Goal: Transaction & Acquisition: Purchase product/service

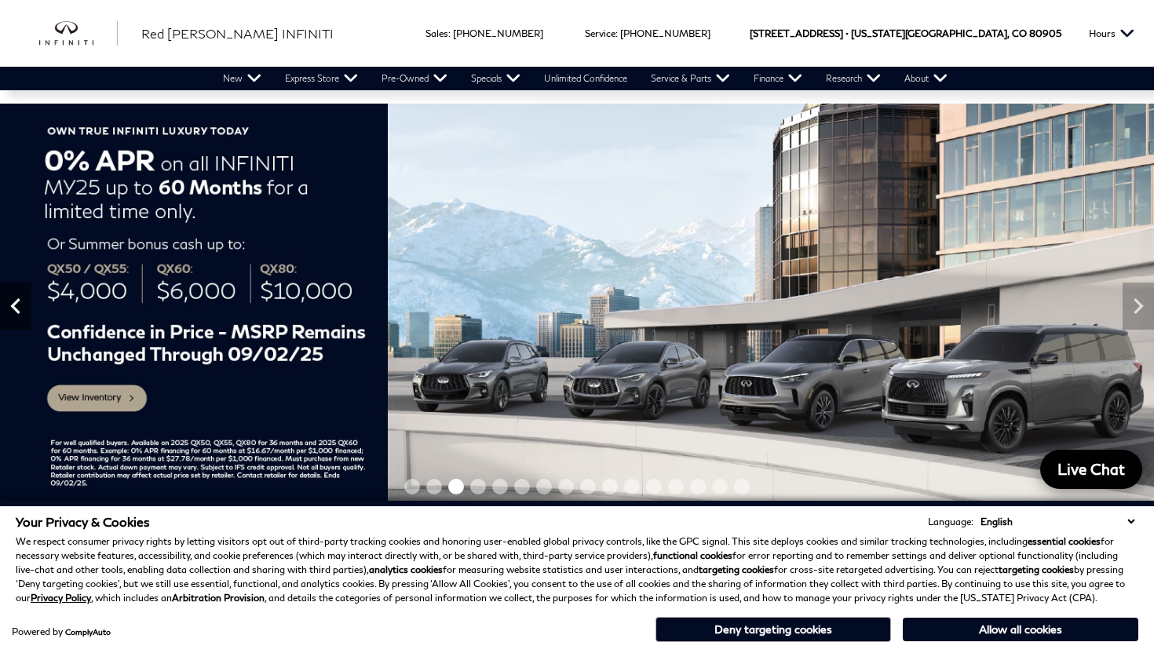
click at [16, 319] on icon "Previous" at bounding box center [15, 306] width 31 height 31
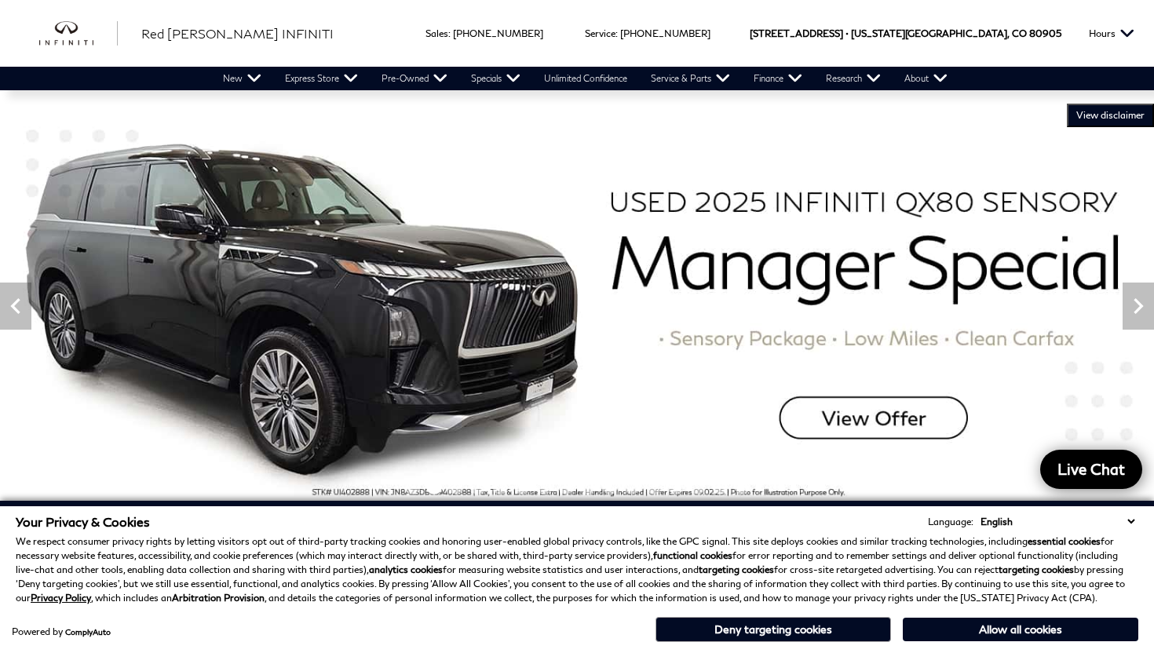
click at [869, 429] on img at bounding box center [577, 306] width 1154 height 404
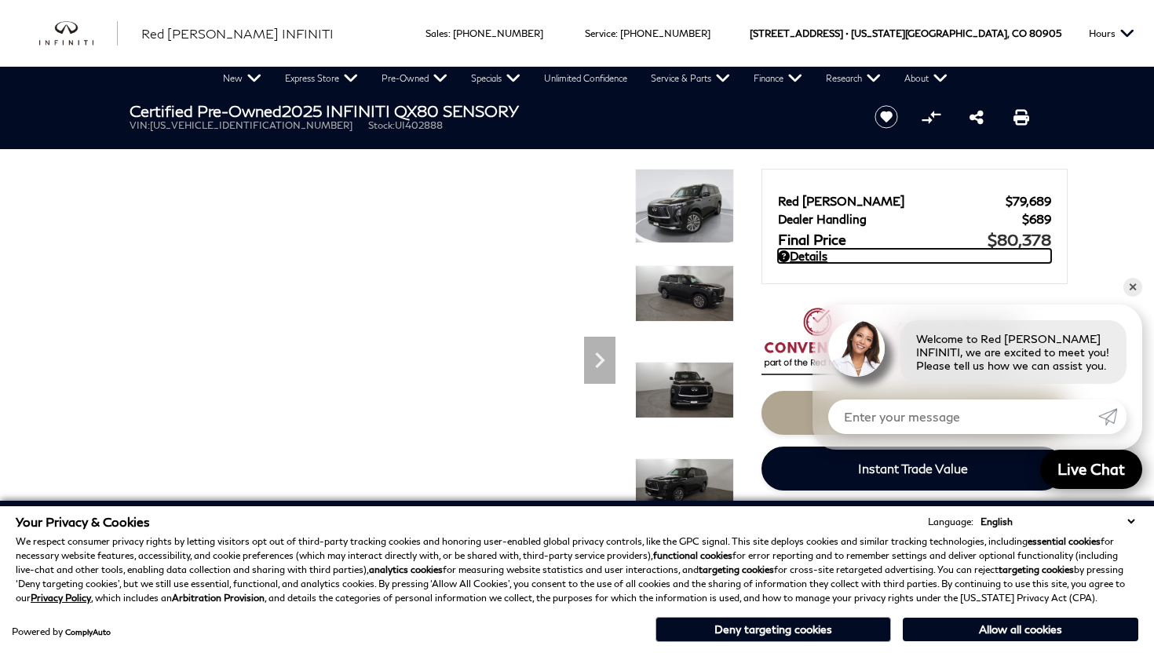
click at [788, 258] on icon at bounding box center [784, 256] width 12 height 12
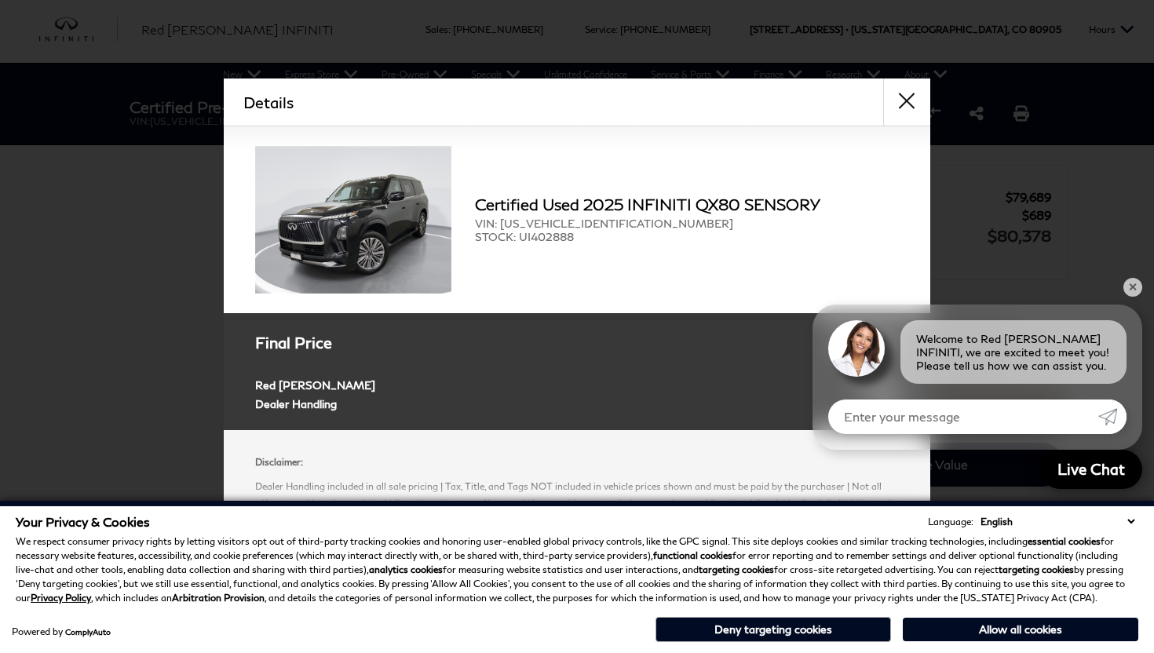
scroll to position [71, 0]
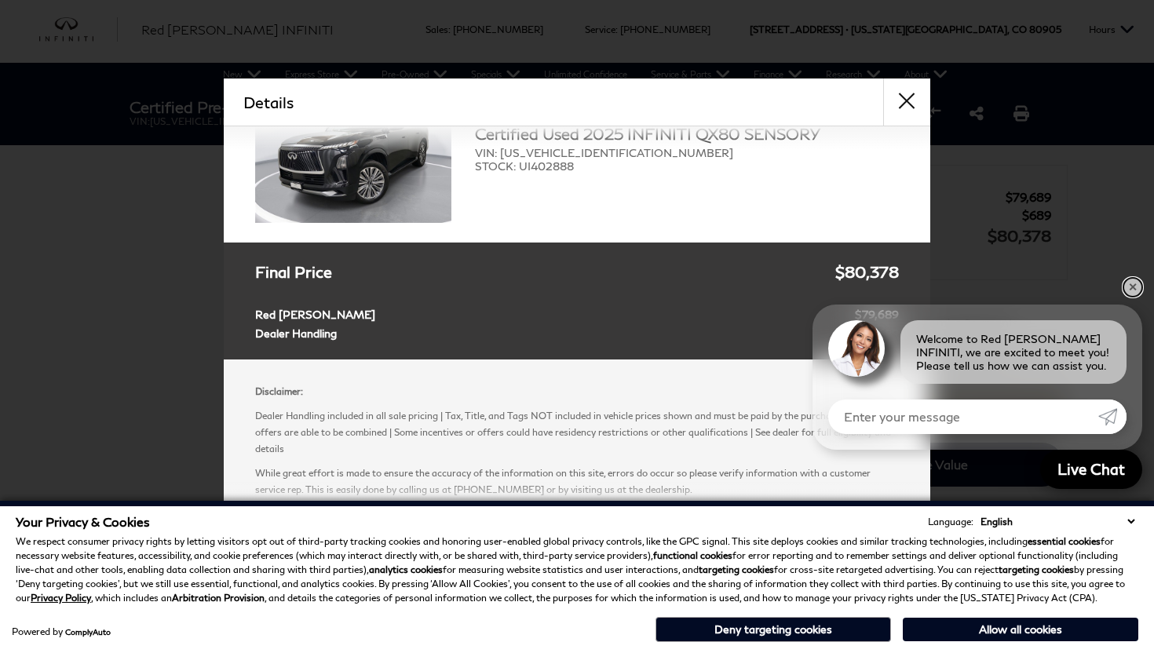
click at [1134, 287] on link "✕" at bounding box center [1133, 287] width 19 height 19
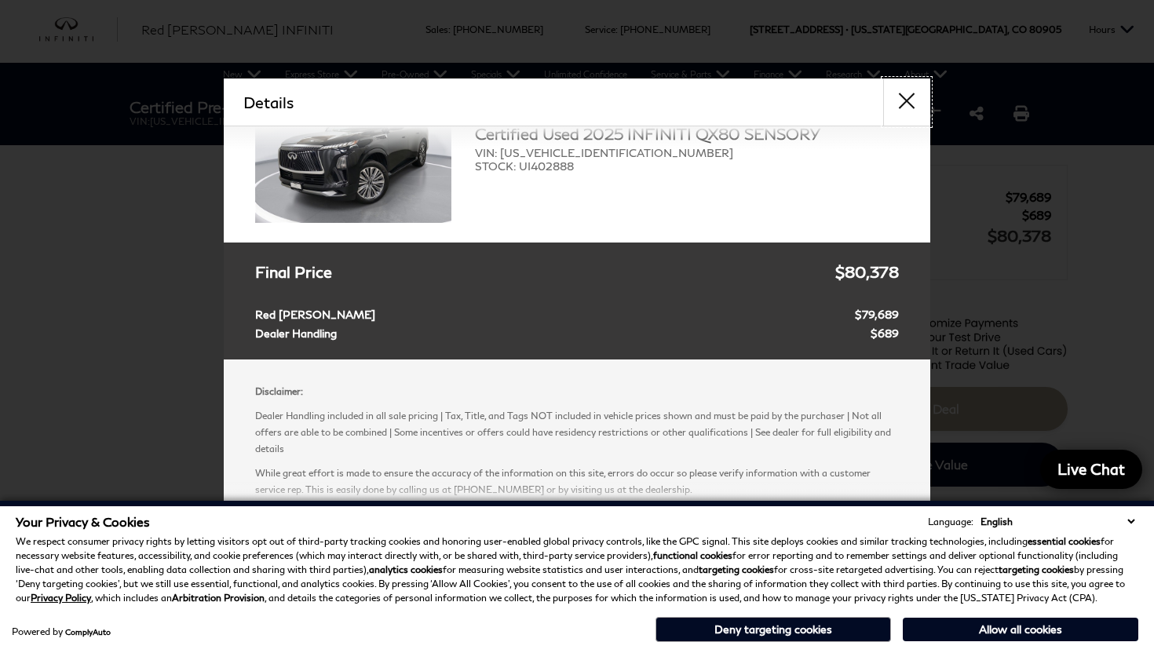
click at [916, 97] on button "close" at bounding box center [906, 102] width 47 height 47
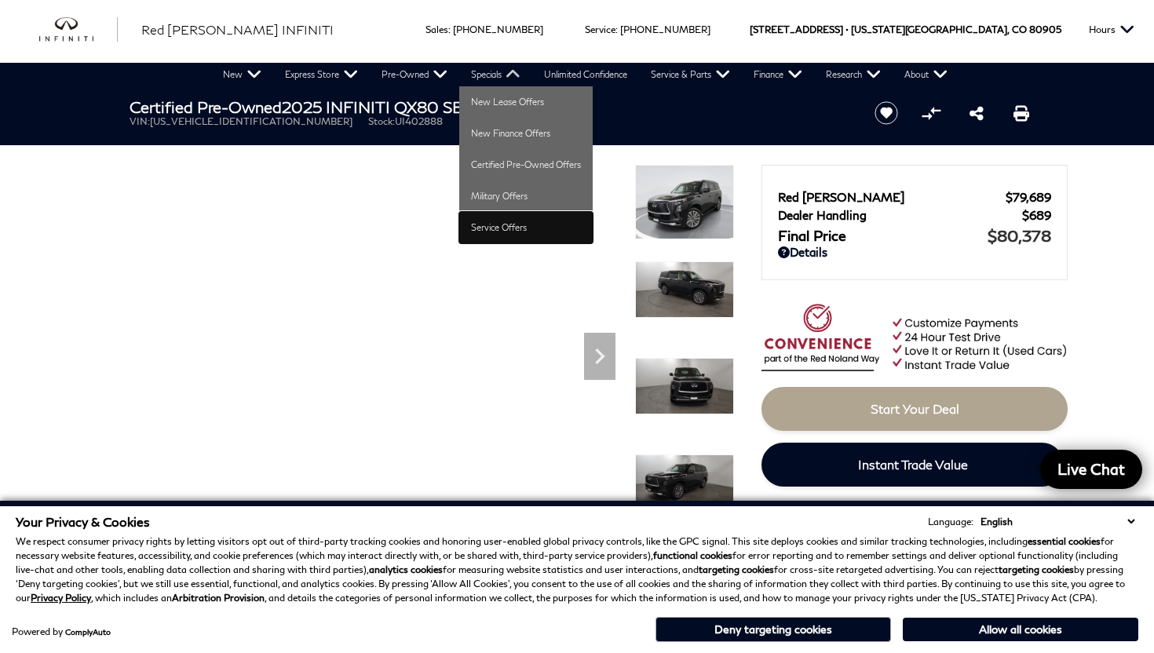
click at [517, 220] on link "Service Offers" at bounding box center [525, 227] width 133 height 31
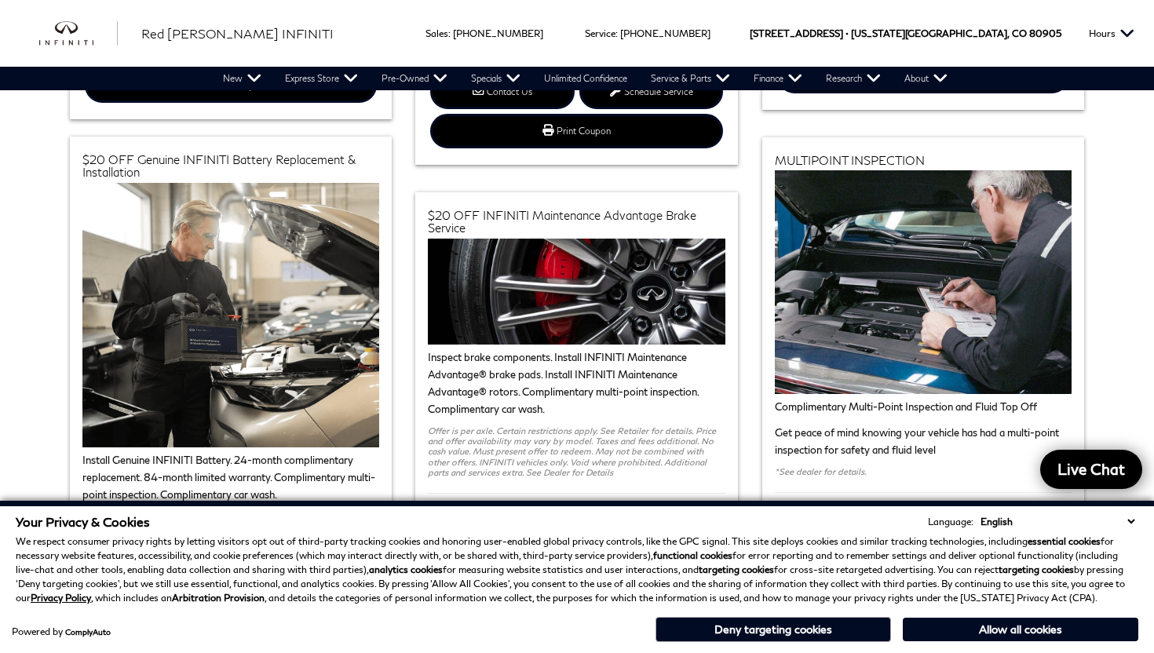
scroll to position [559, 0]
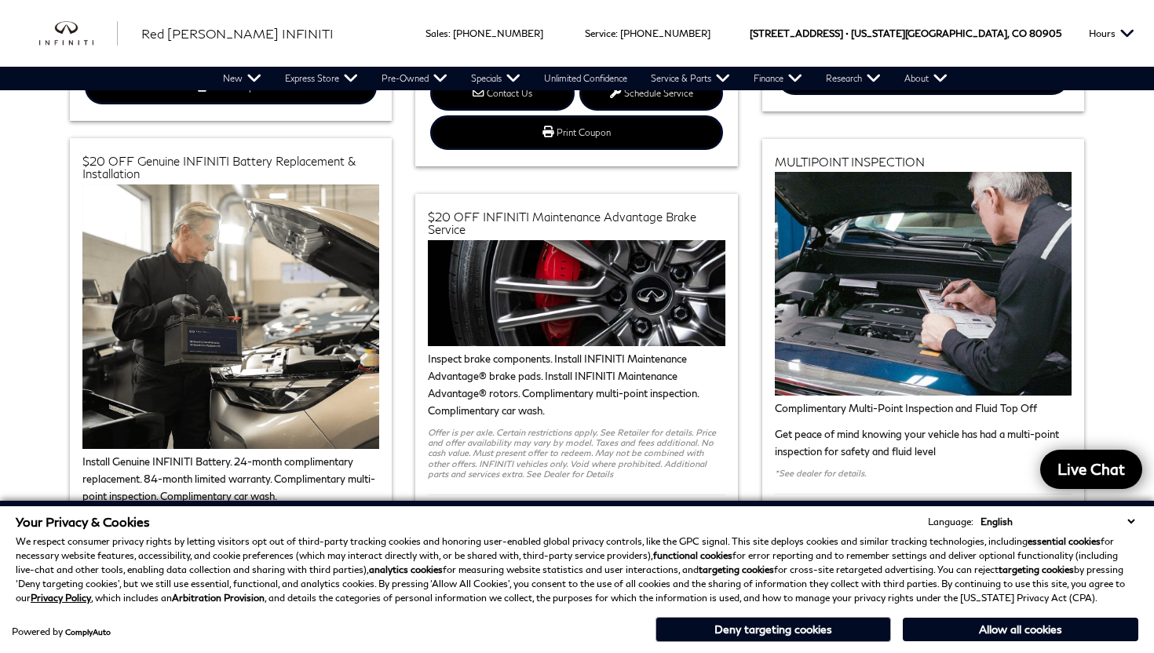
click at [1135, 515] on select "English Spanish / Español English / United Kingdom Korean / 한국어 Vietnamese / Ti…" at bounding box center [1058, 521] width 162 height 15
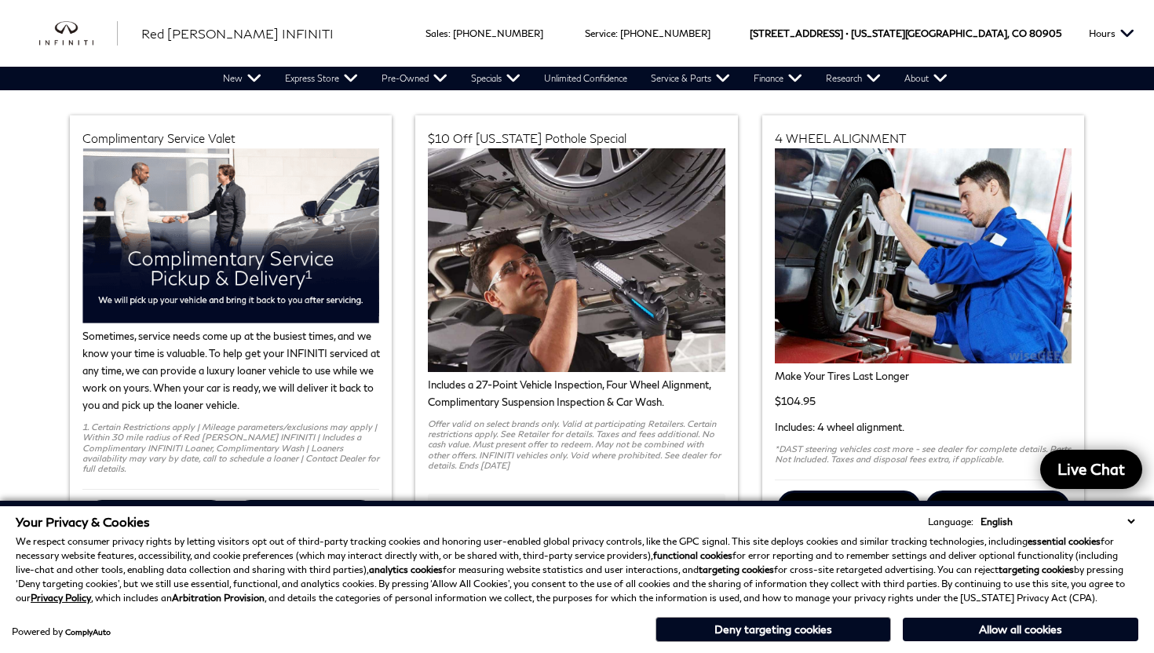
scroll to position [0, 0]
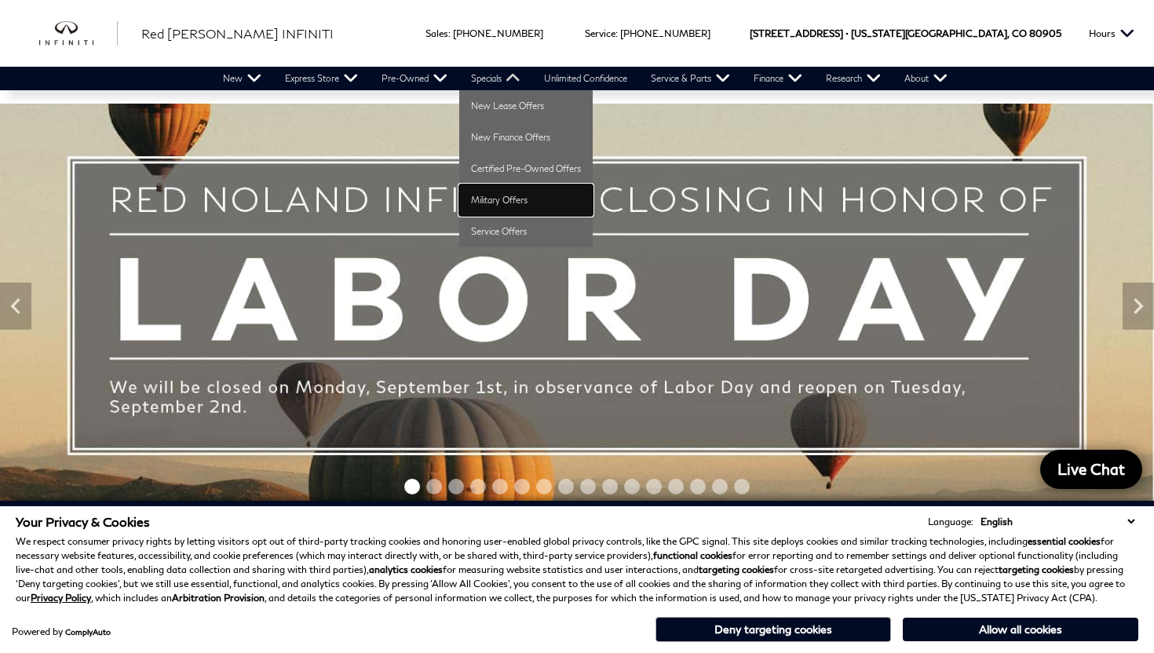
click at [496, 194] on link "Military Offers" at bounding box center [525, 200] width 133 height 31
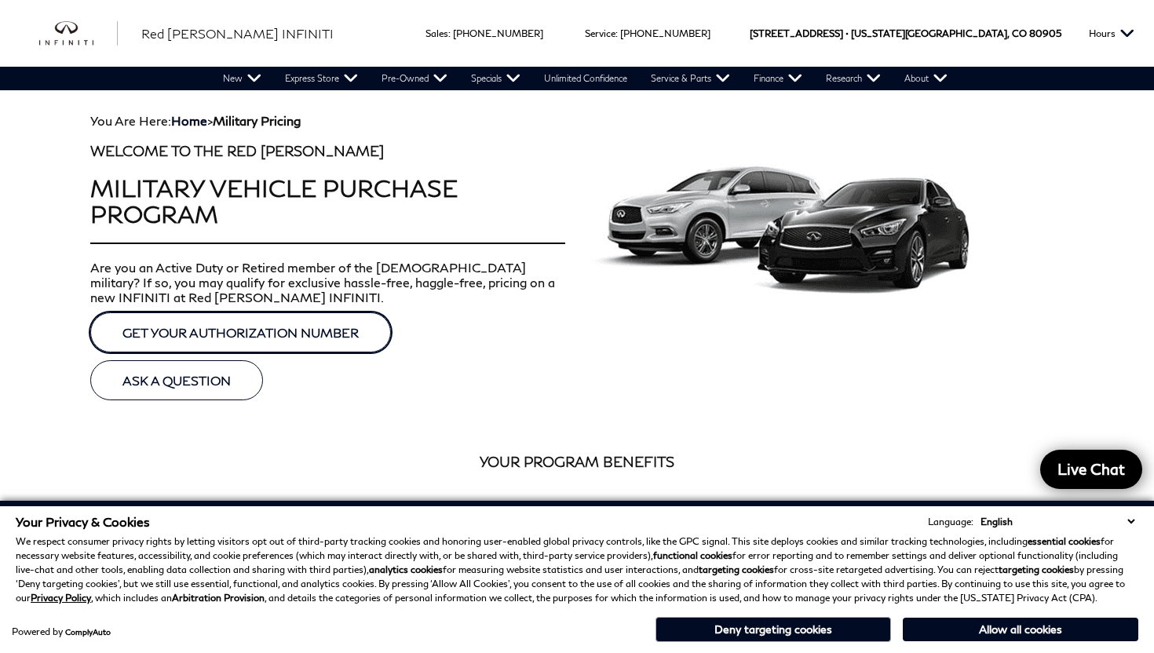
click at [323, 330] on link "GET YOUR AUTHORIZATION NUMBER" at bounding box center [240, 333] width 301 height 40
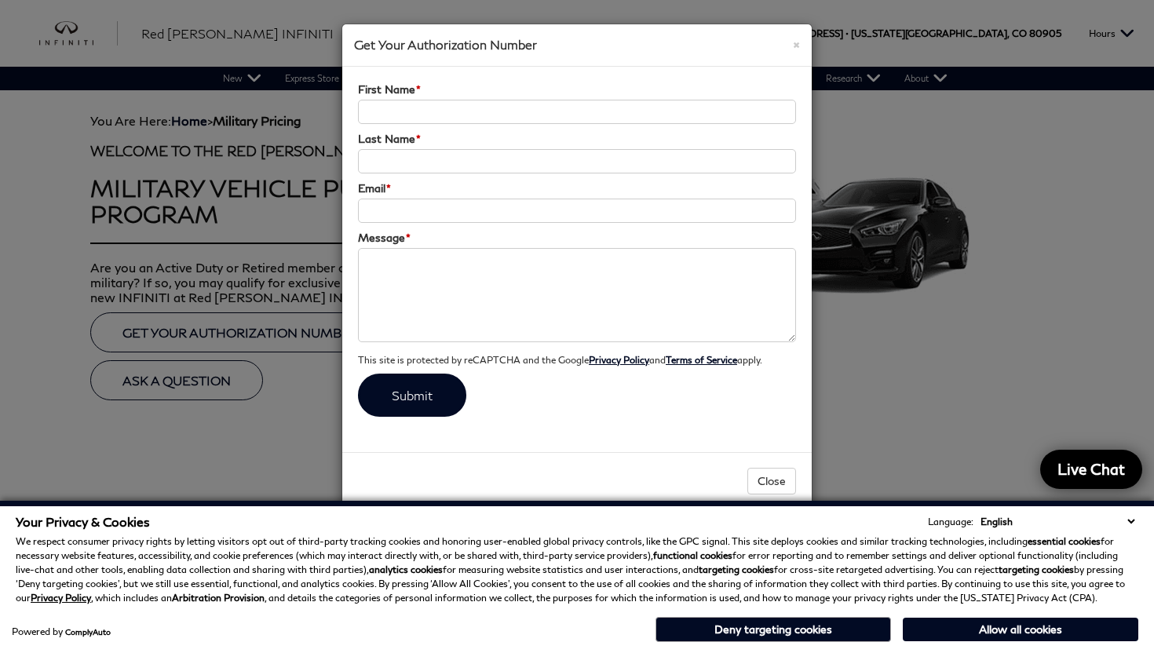
click at [221, 188] on div "× Get Your Authorization Number First Name * Last Name * Email * Message * Your…" at bounding box center [577, 326] width 1154 height 653
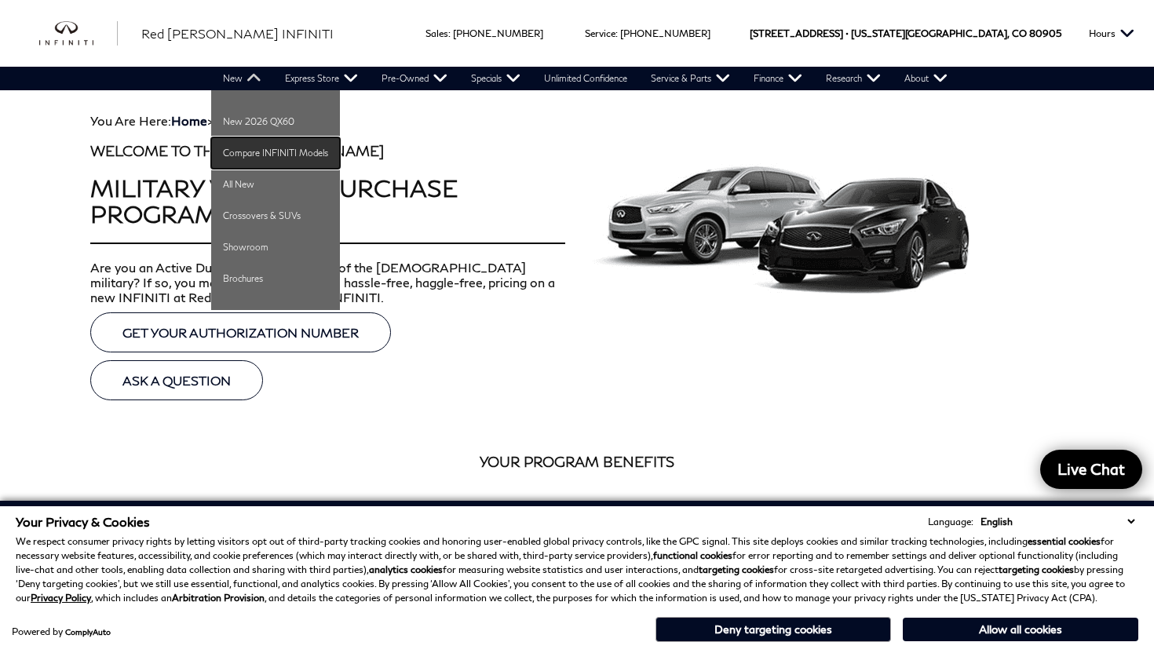
click at [271, 152] on link "Compare INFINITI Models" at bounding box center [275, 152] width 129 height 31
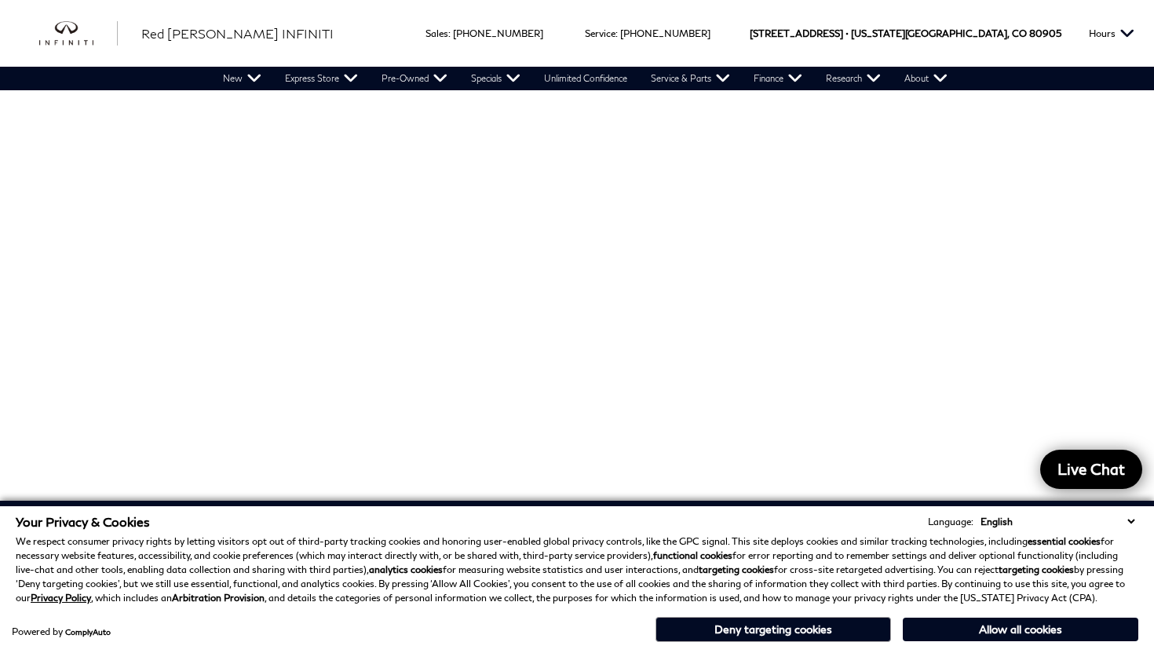
scroll to position [122, 0]
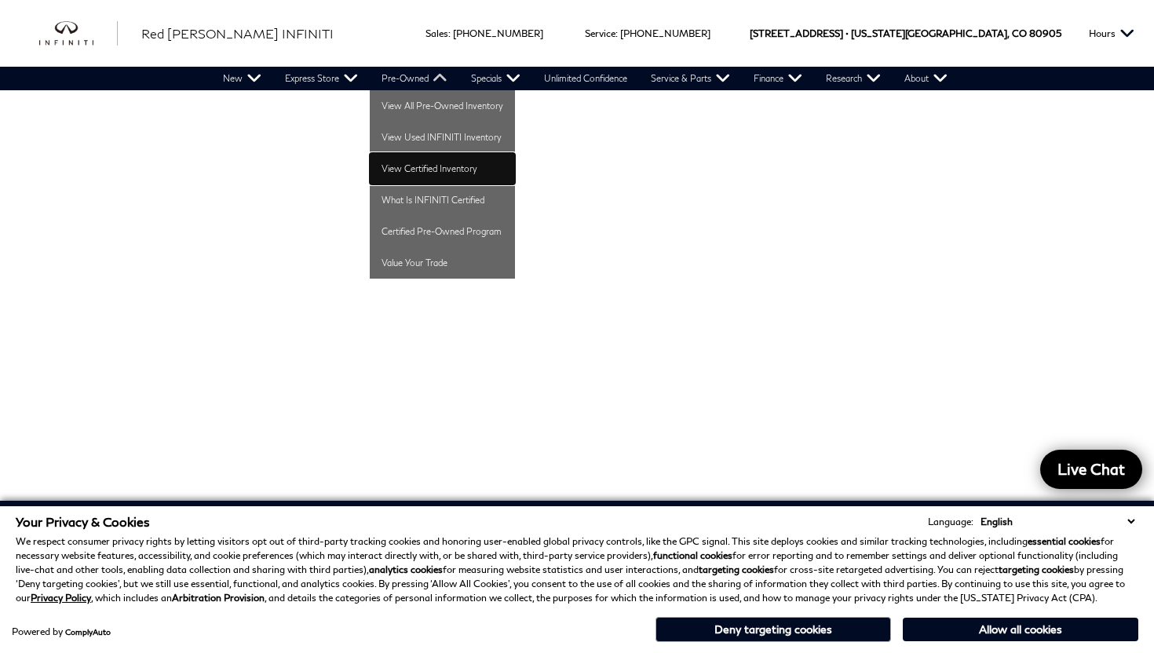
click at [419, 167] on link "View Certified Inventory" at bounding box center [442, 168] width 145 height 31
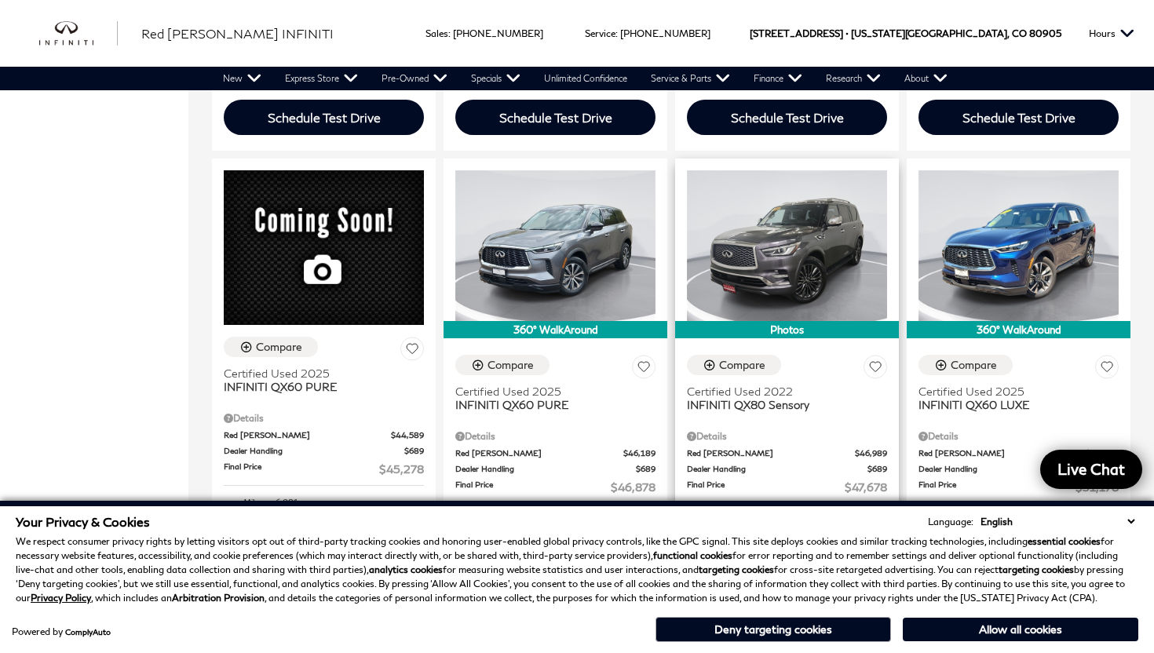
scroll to position [916, 0]
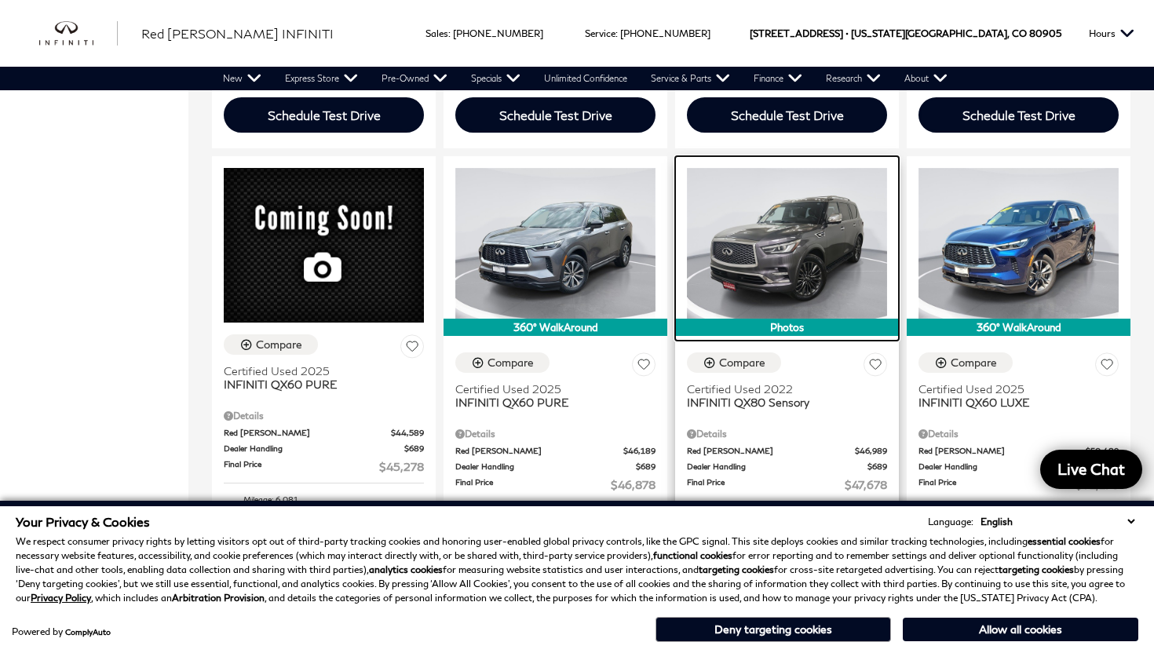
click at [790, 172] on img at bounding box center [787, 243] width 200 height 150
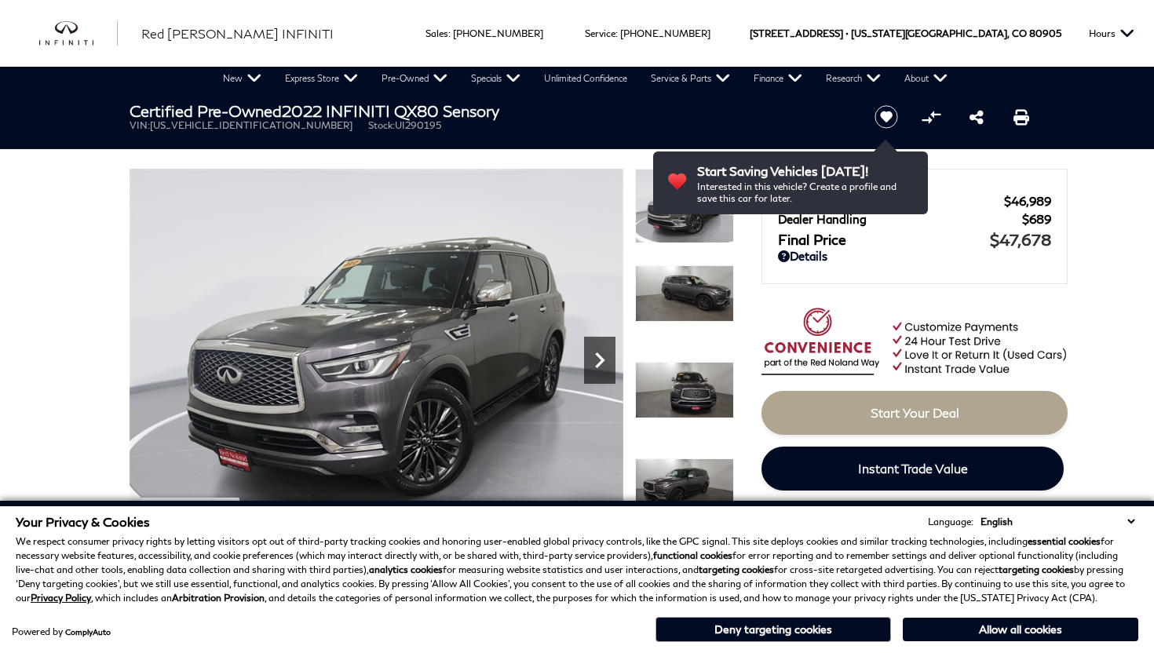
click at [602, 351] on icon "Next" at bounding box center [599, 360] width 31 height 31
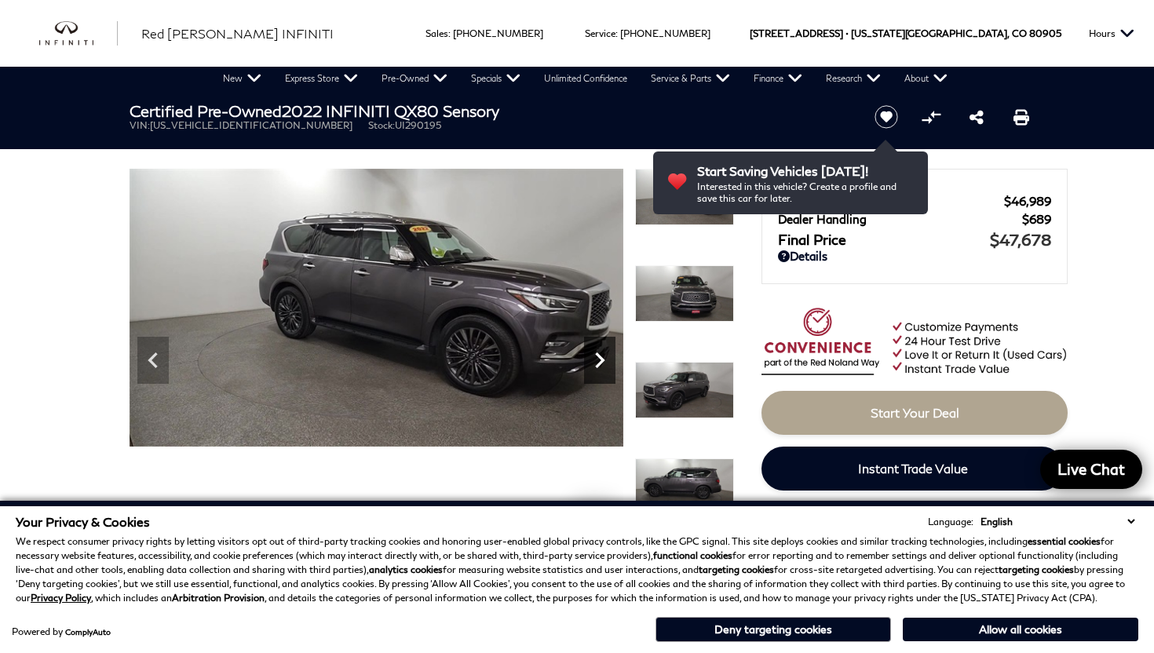
click at [602, 351] on icon "Next" at bounding box center [599, 360] width 31 height 31
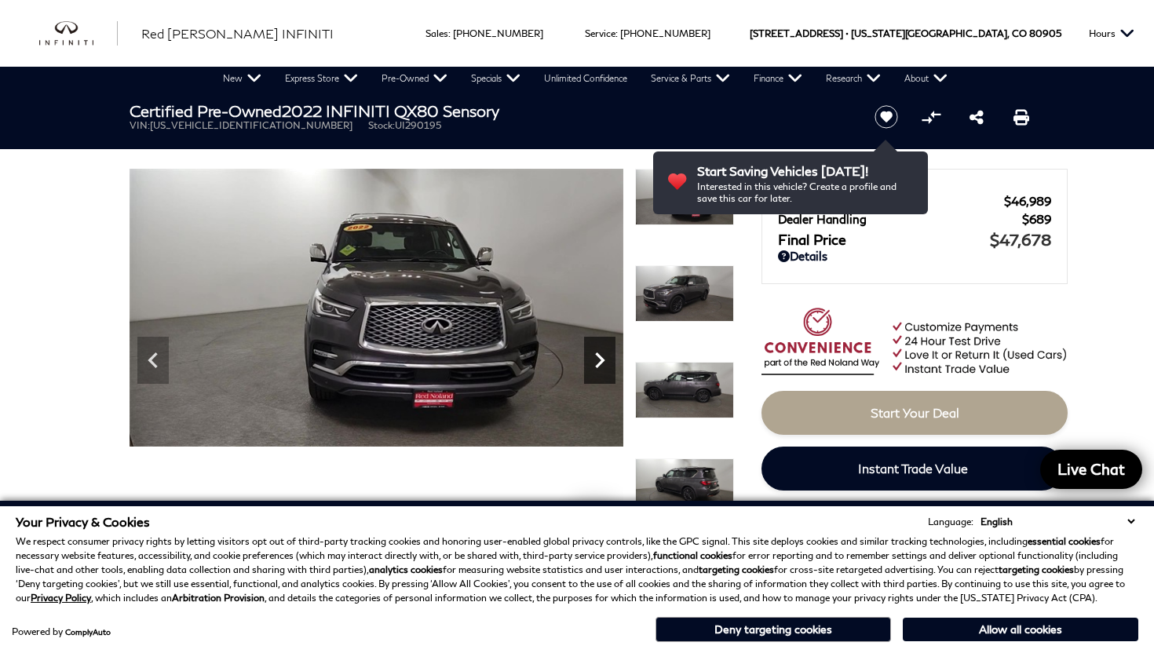
click at [602, 351] on icon "Next" at bounding box center [599, 360] width 31 height 31
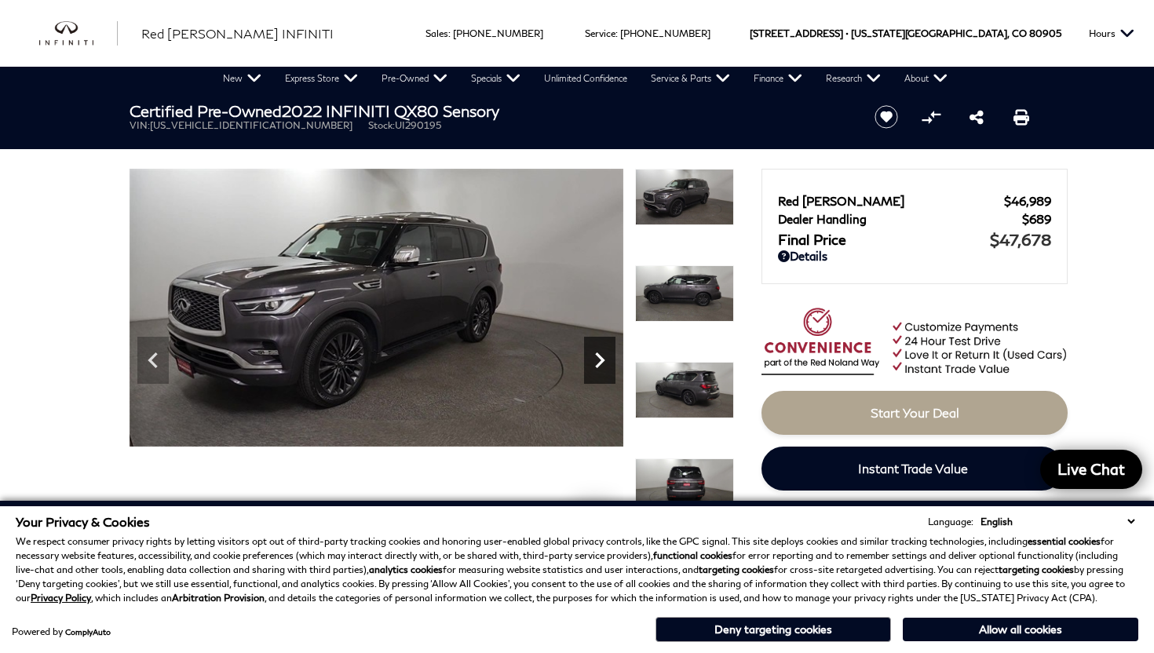
click at [602, 351] on icon "Next" at bounding box center [599, 360] width 31 height 31
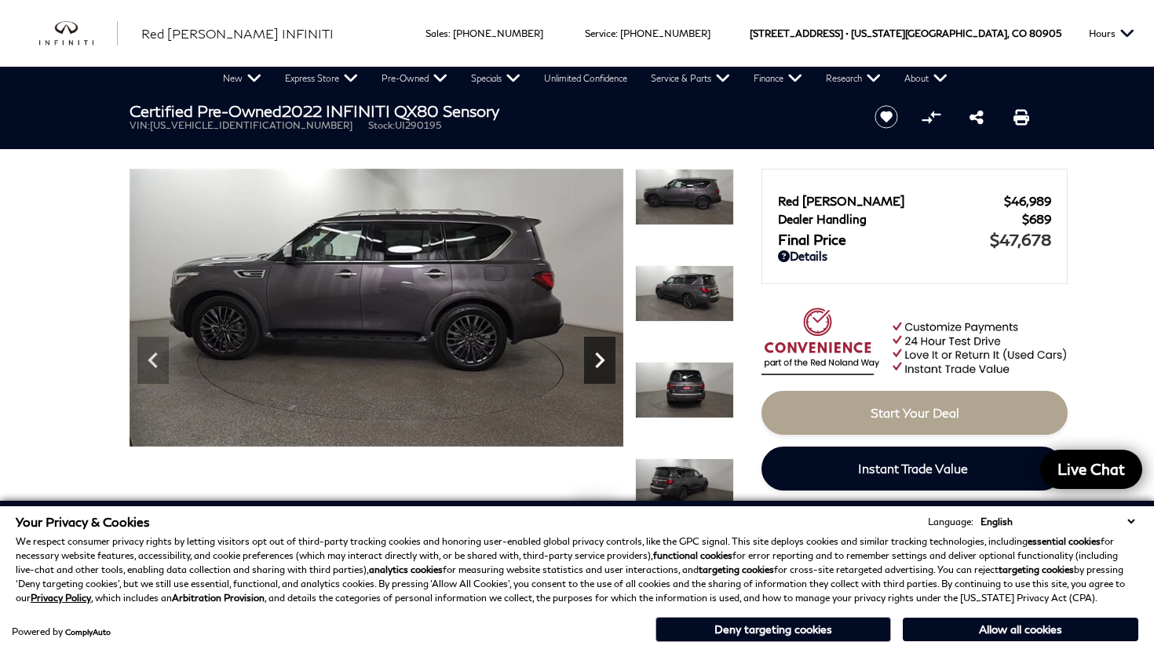
click at [602, 351] on icon "Next" at bounding box center [599, 360] width 31 height 31
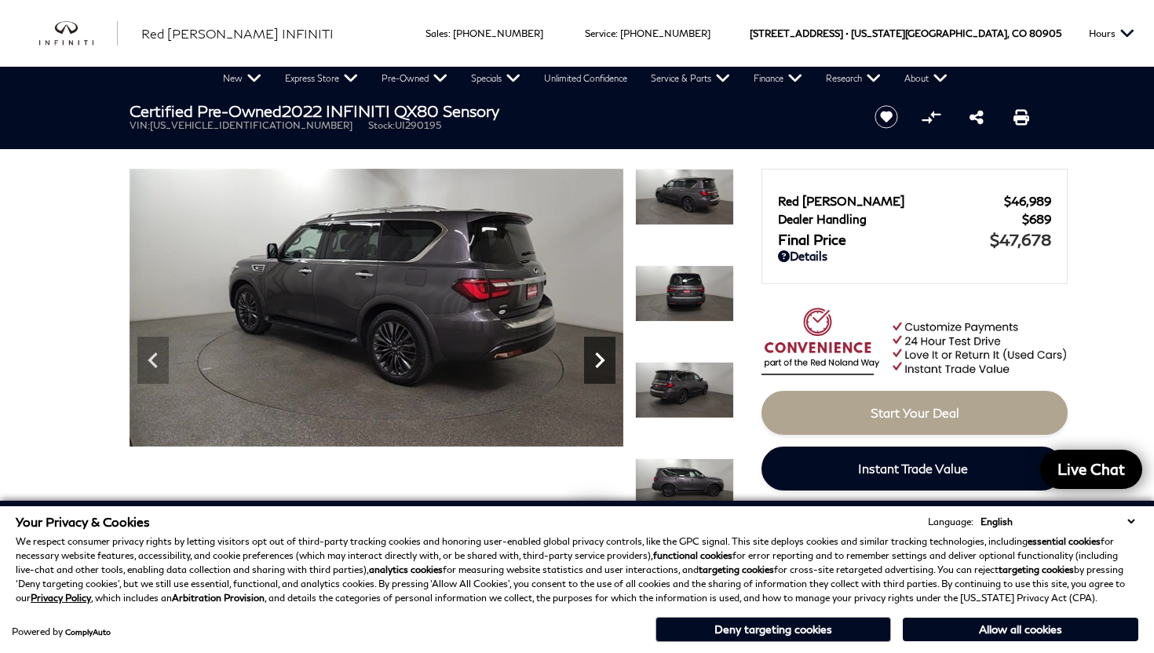
click at [602, 351] on icon "Next" at bounding box center [599, 360] width 31 height 31
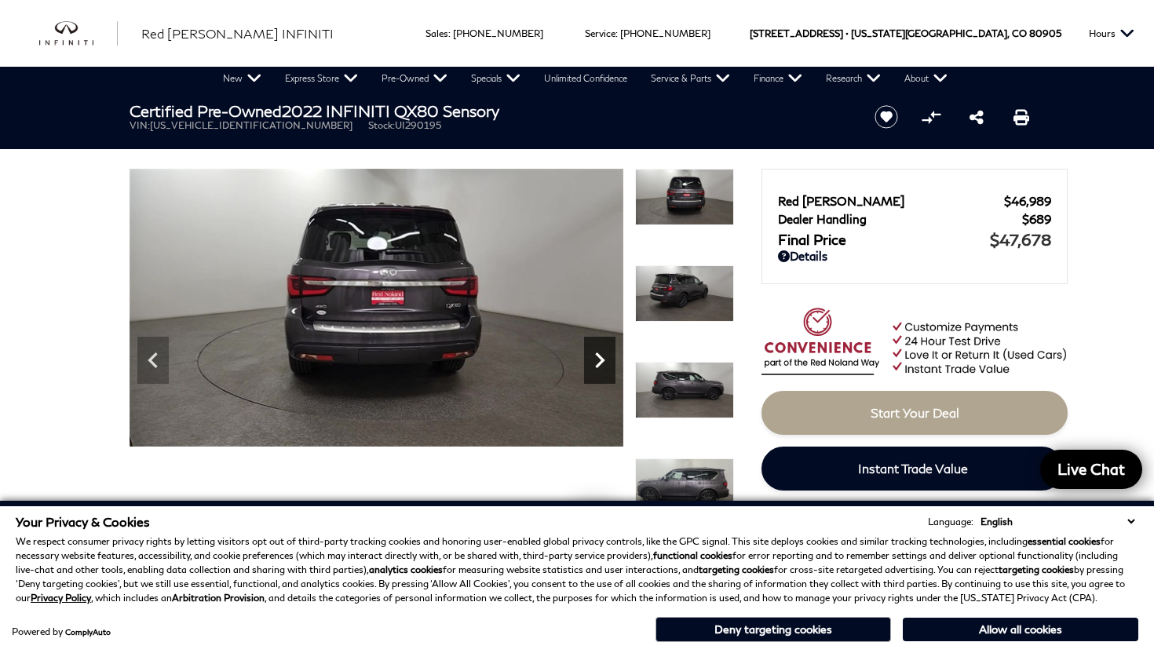
click at [602, 351] on icon "Next" at bounding box center [599, 360] width 31 height 31
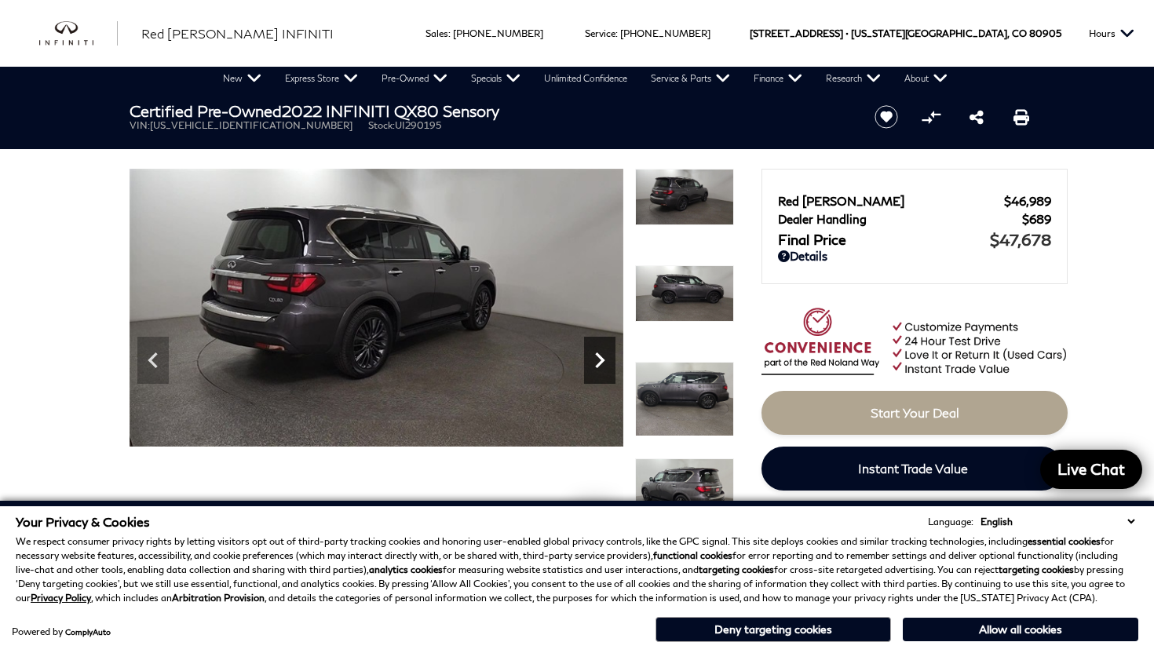
click at [602, 351] on icon "Next" at bounding box center [599, 360] width 31 height 31
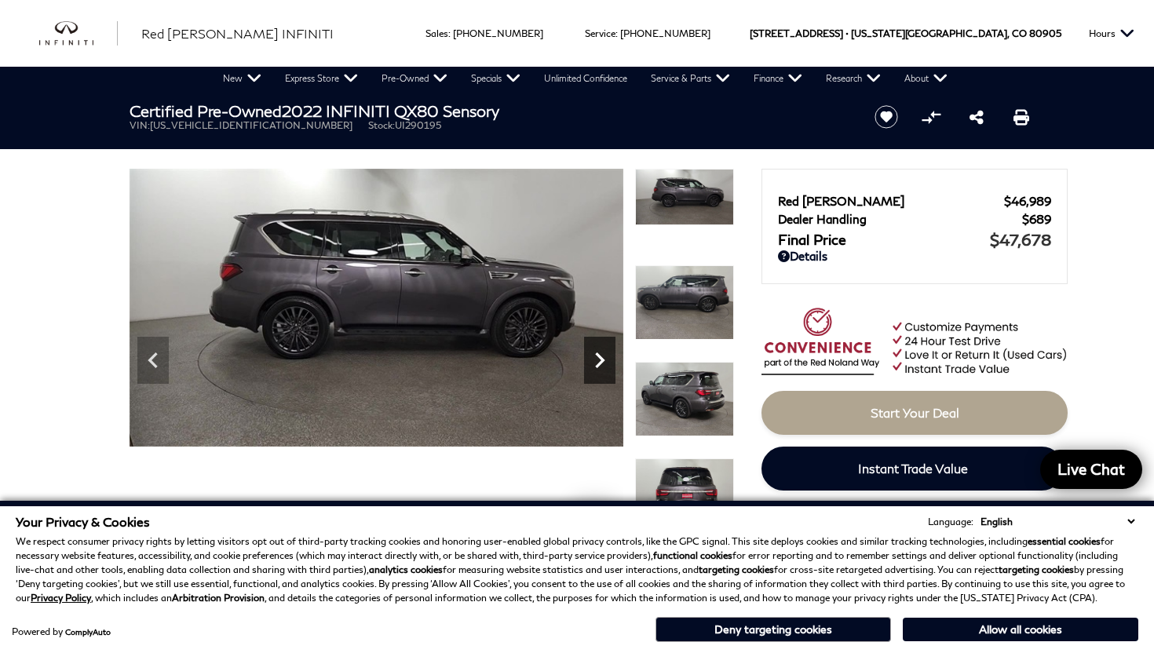
click at [602, 351] on icon "Next" at bounding box center [599, 360] width 31 height 31
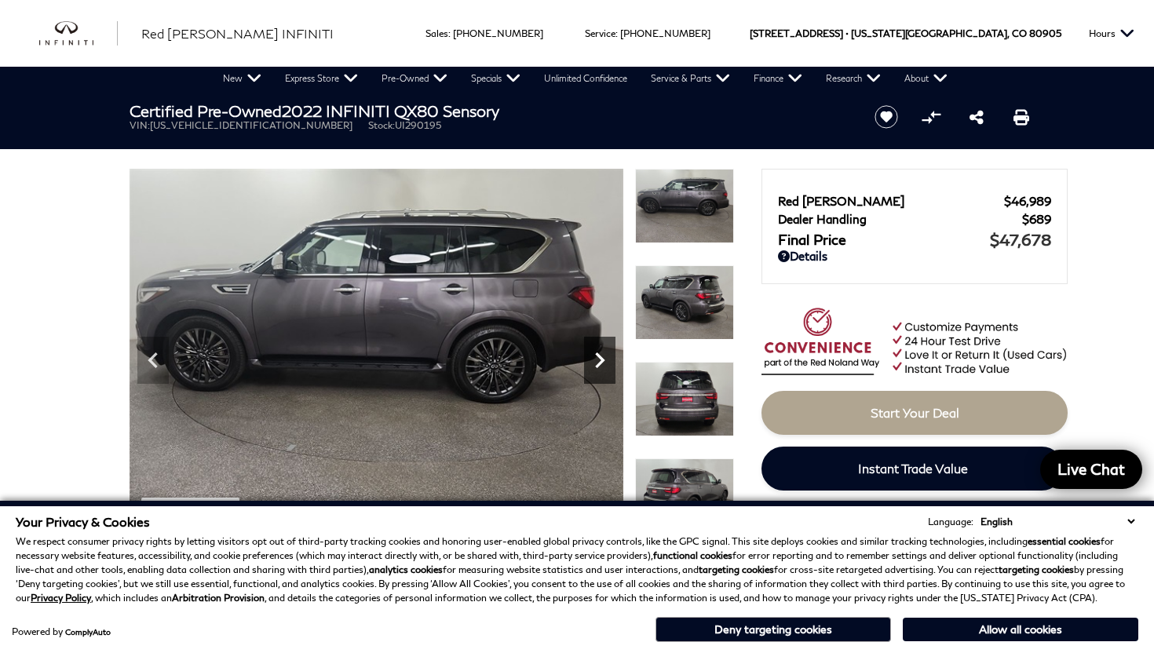
click at [602, 351] on icon "Next" at bounding box center [599, 360] width 31 height 31
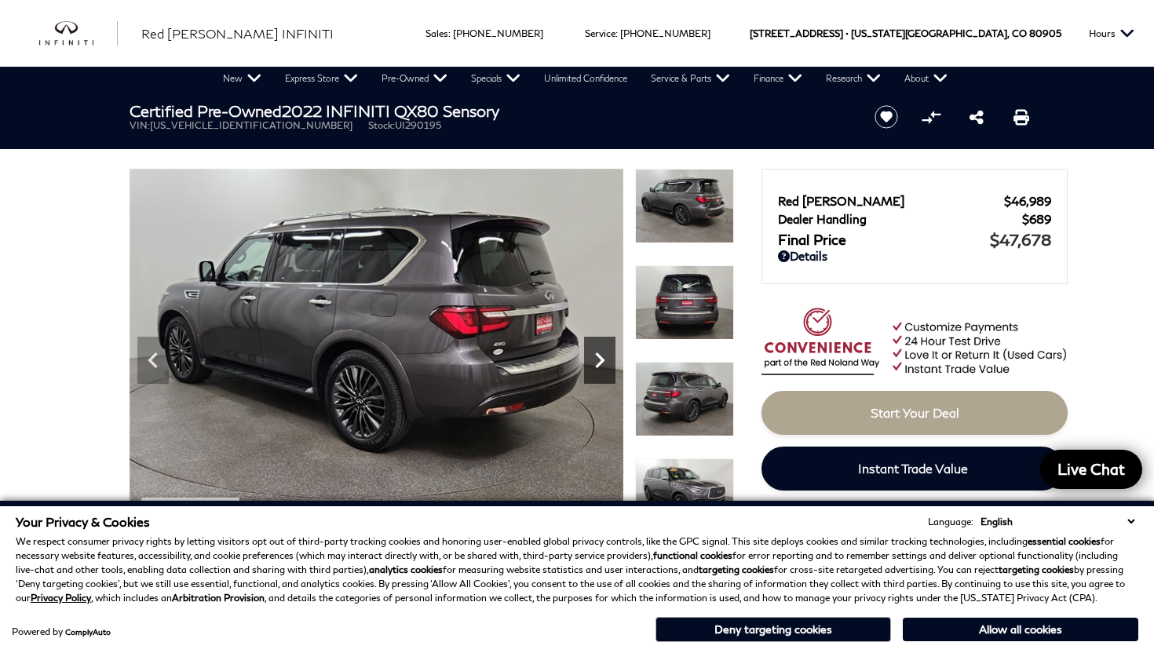
click at [602, 351] on icon "Next" at bounding box center [599, 360] width 31 height 31
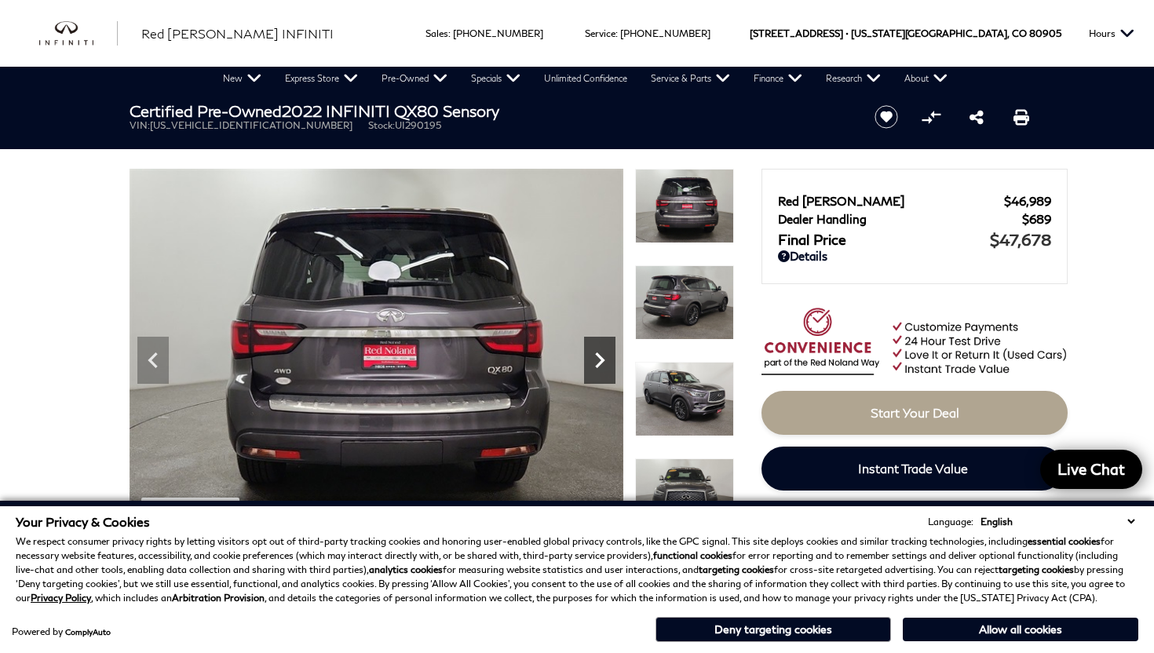
click at [602, 351] on icon "Next" at bounding box center [599, 360] width 31 height 31
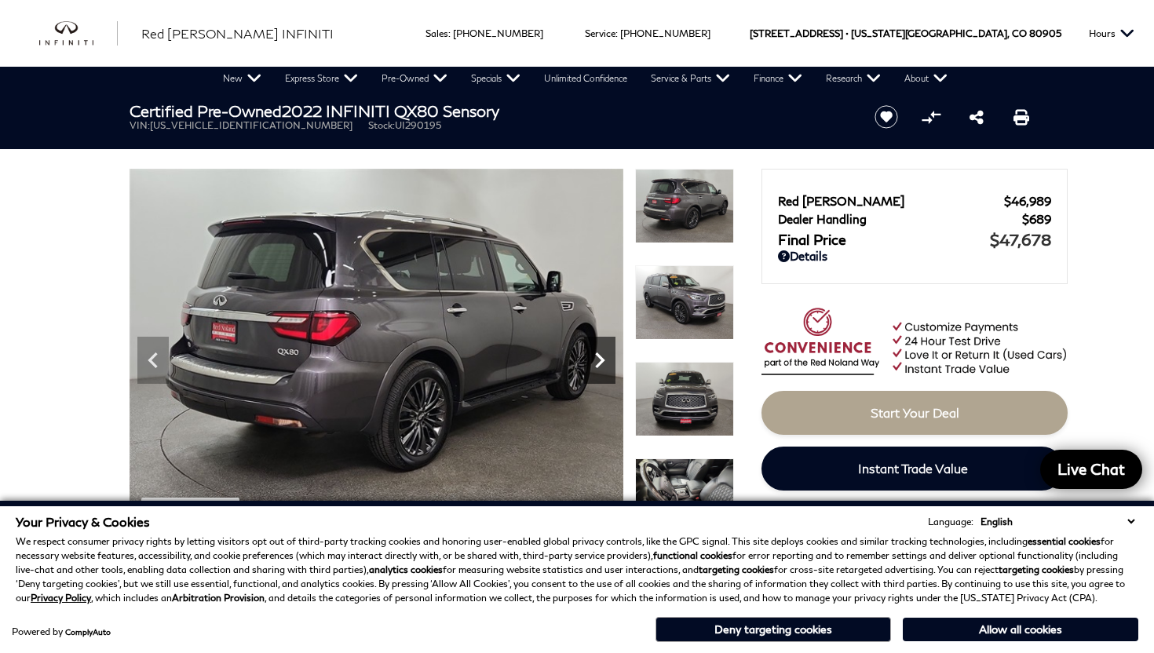
click at [602, 351] on icon "Next" at bounding box center [599, 360] width 31 height 31
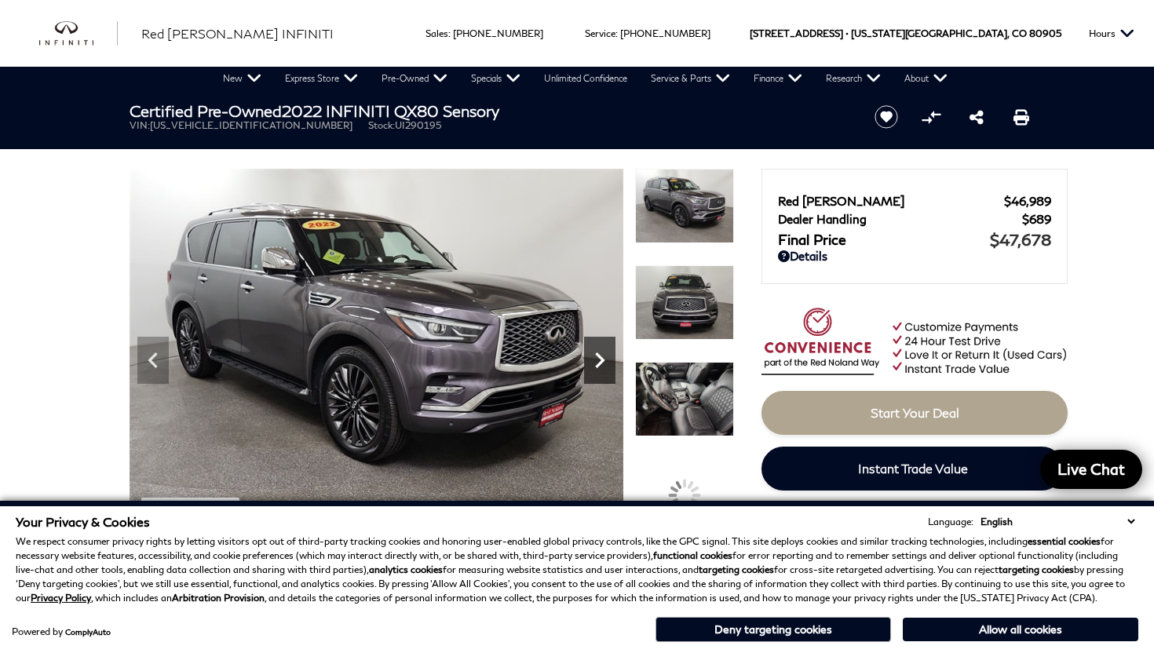
click at [602, 351] on icon "Next" at bounding box center [599, 360] width 31 height 31
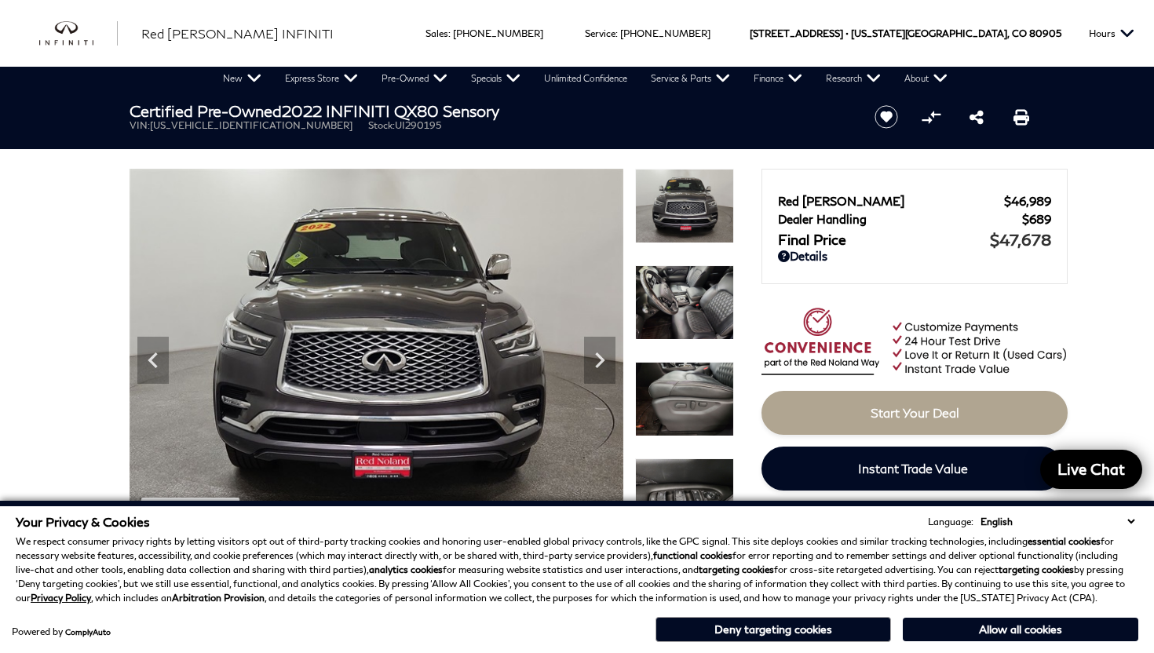
click at [685, 308] on img at bounding box center [684, 302] width 99 height 75
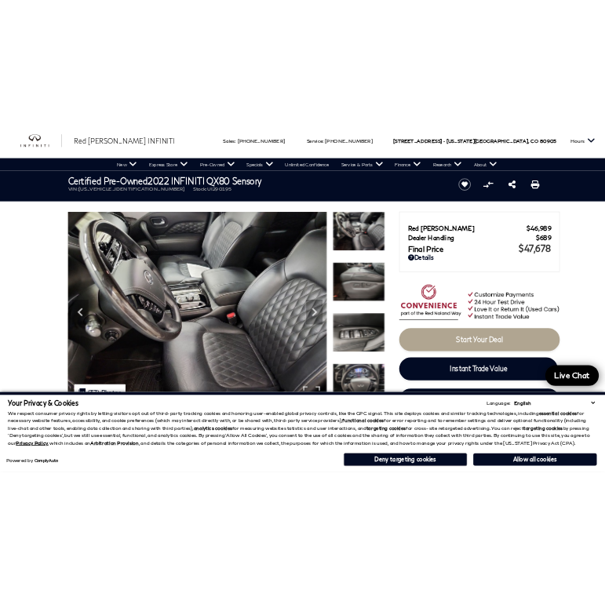
scroll to position [14, 0]
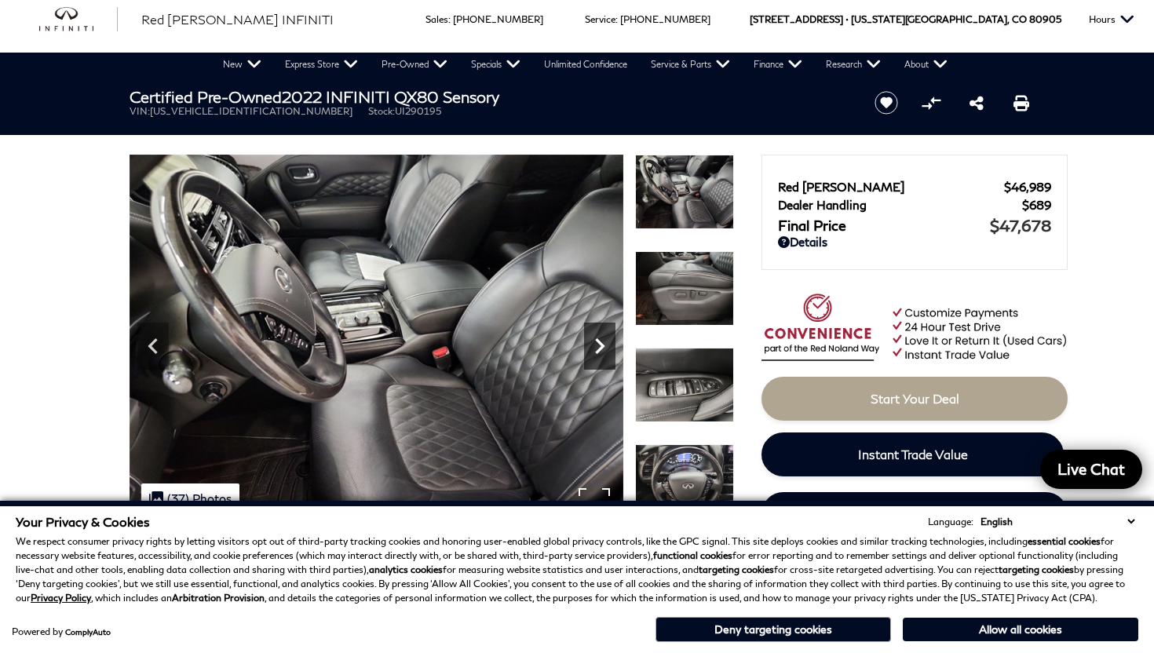
click at [598, 343] on icon "Next" at bounding box center [599, 346] width 9 height 16
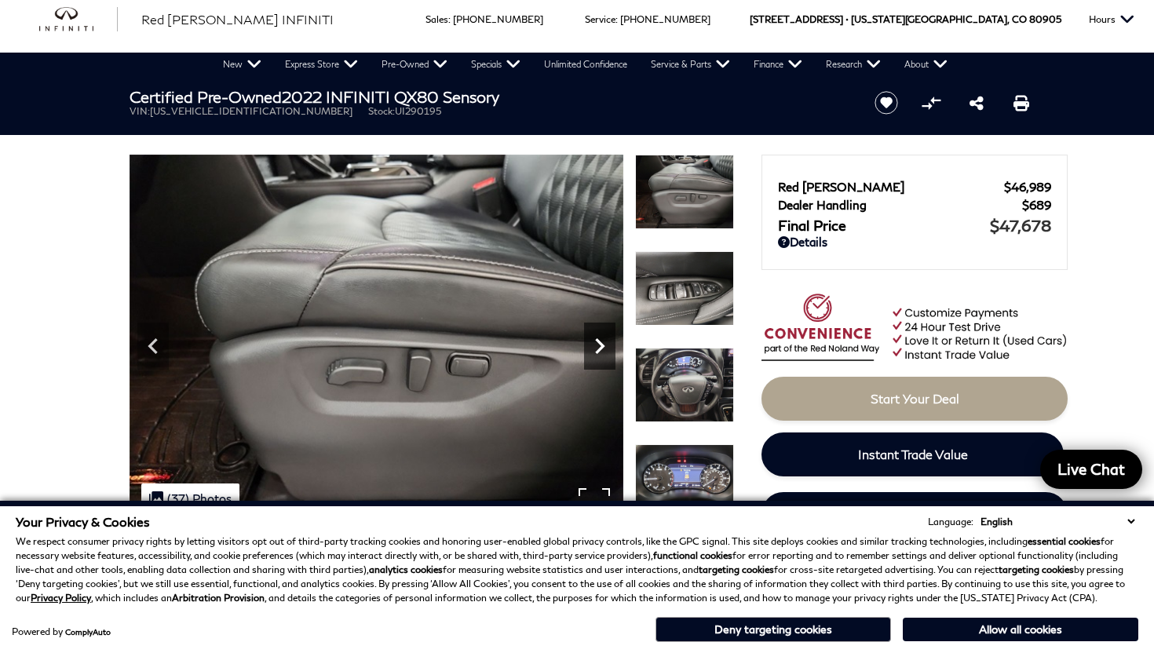
click at [598, 343] on icon "Next" at bounding box center [599, 346] width 9 height 16
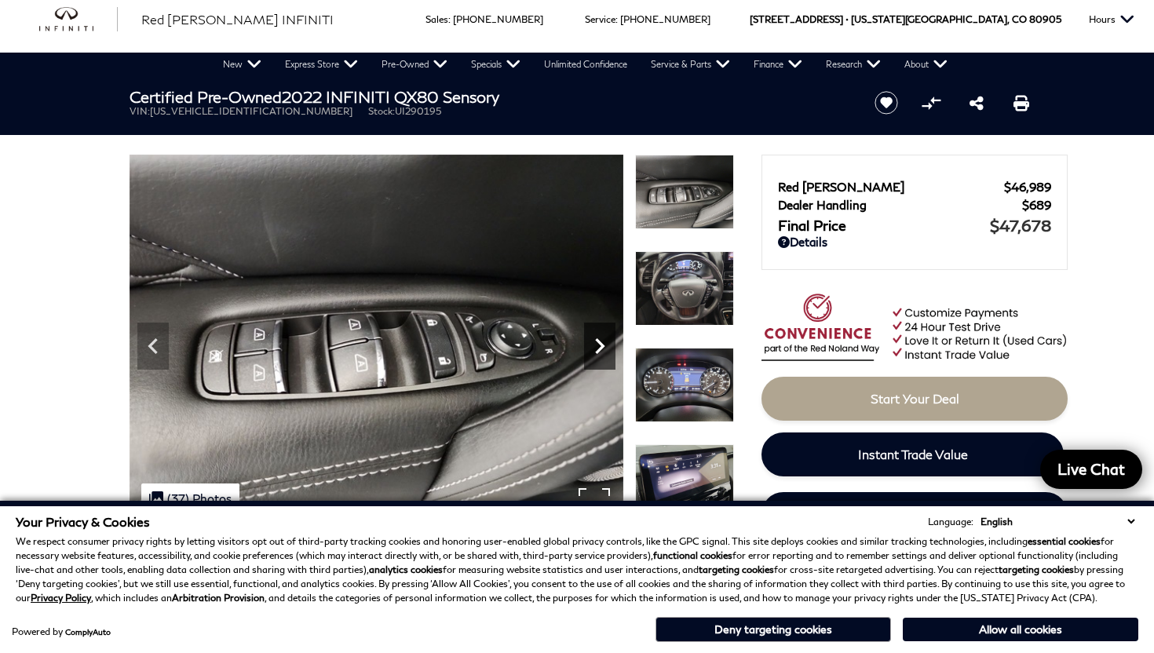
click at [598, 343] on icon "Next" at bounding box center [599, 346] width 9 height 16
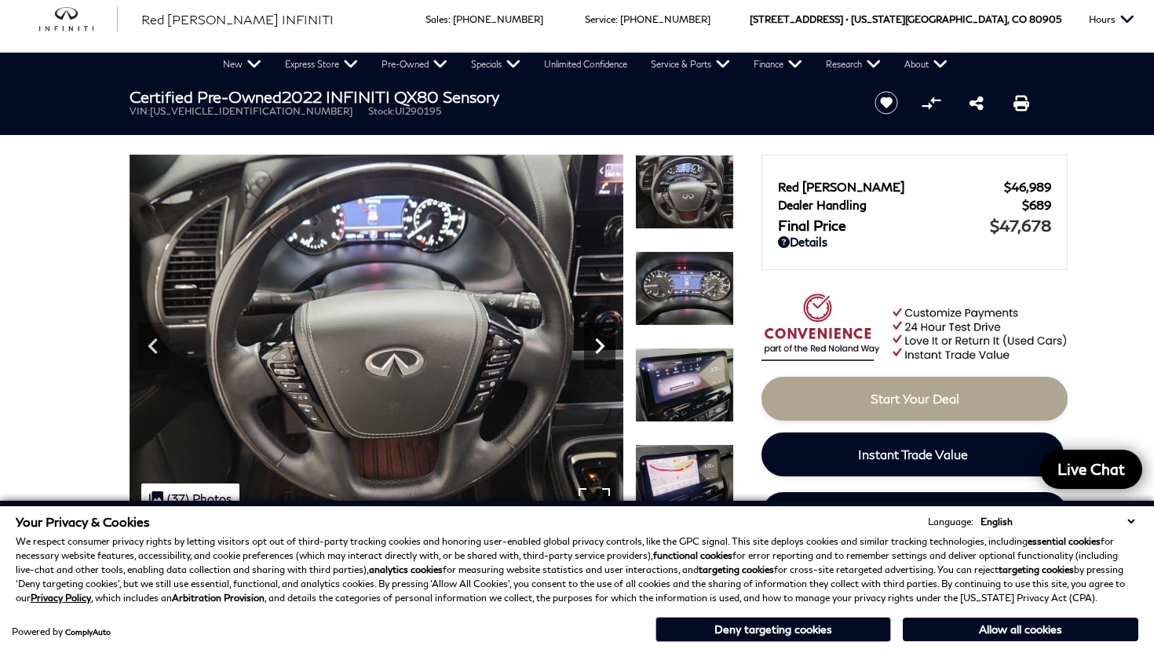
click at [598, 343] on icon "Next" at bounding box center [599, 346] width 9 height 16
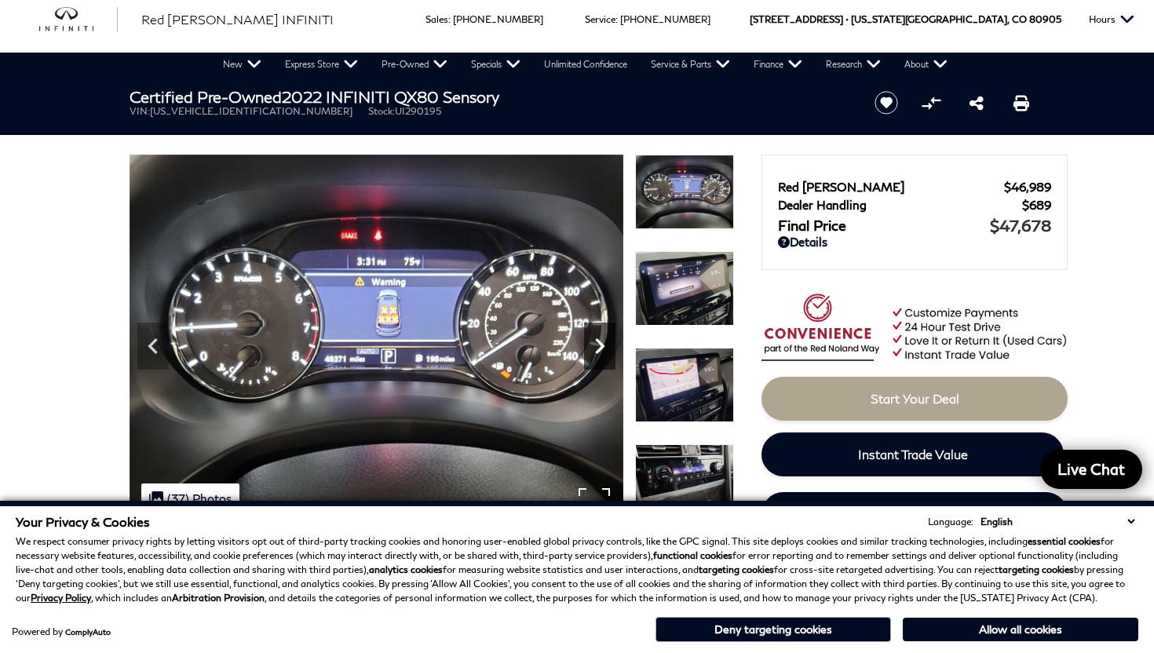
click at [598, 343] on icon "Next" at bounding box center [599, 346] width 9 height 16
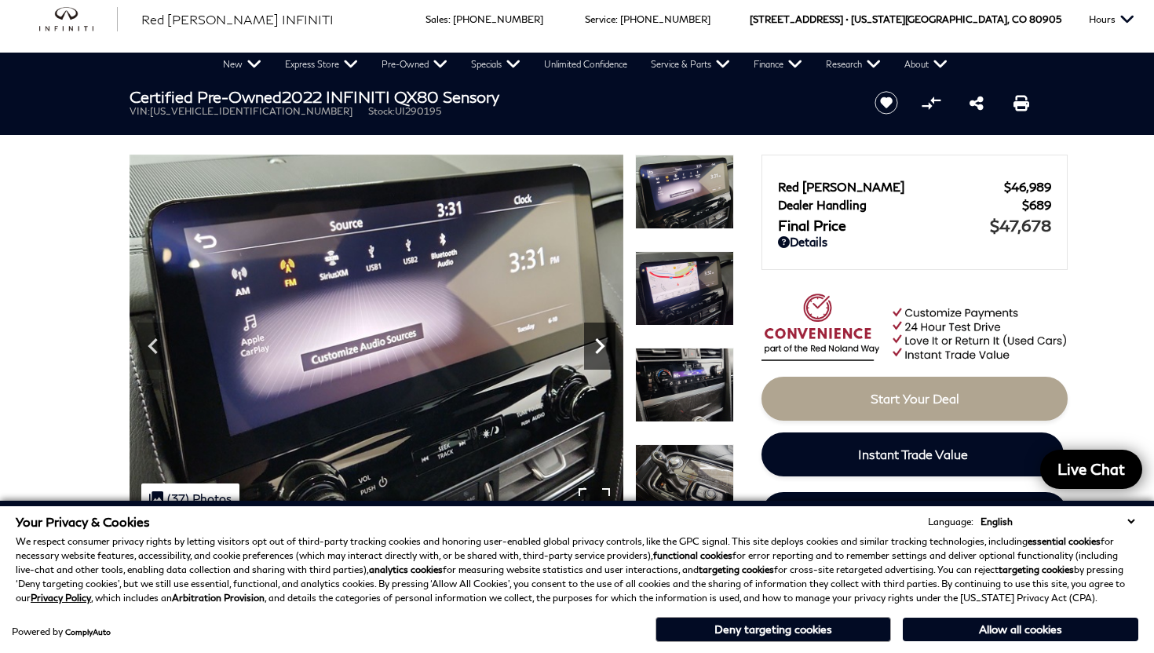
click at [598, 343] on icon "Next" at bounding box center [599, 346] width 9 height 16
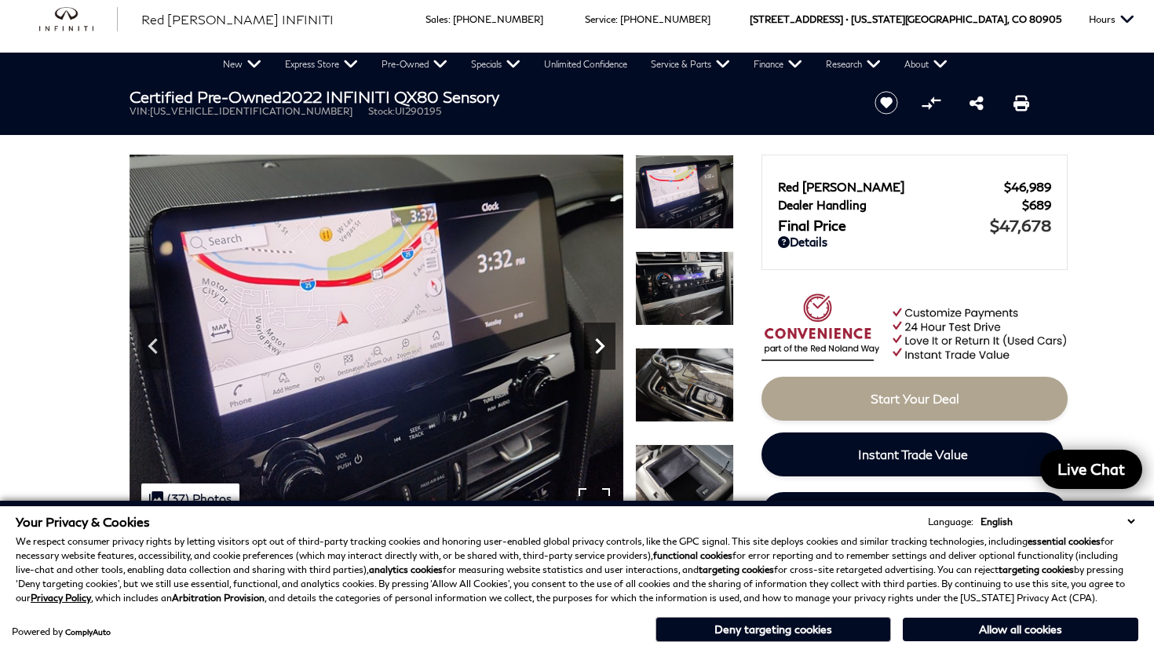
click at [598, 343] on icon "Next" at bounding box center [599, 346] width 9 height 16
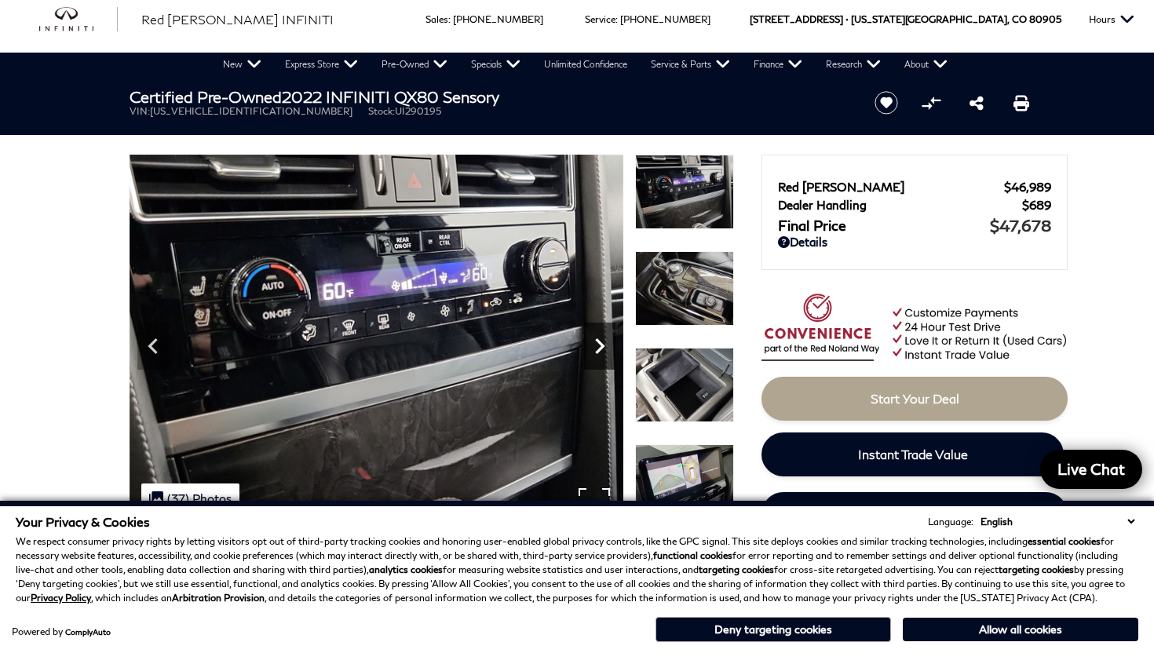
click at [598, 343] on icon "Next" at bounding box center [599, 346] width 9 height 16
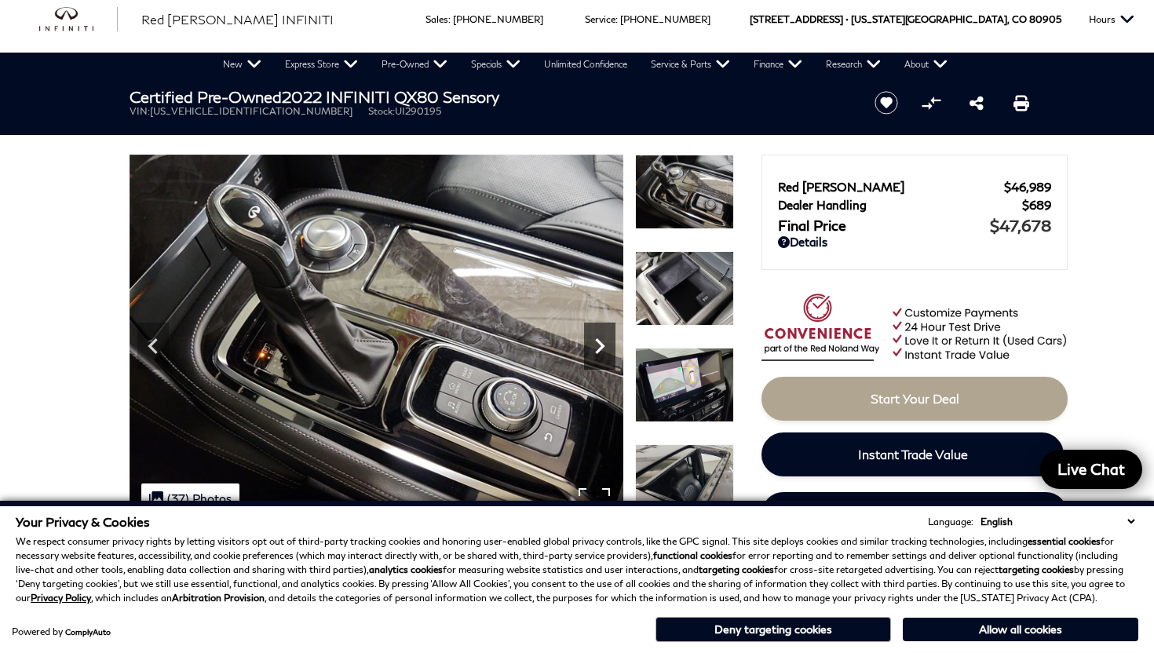
click at [598, 343] on icon "Next" at bounding box center [599, 346] width 9 height 16
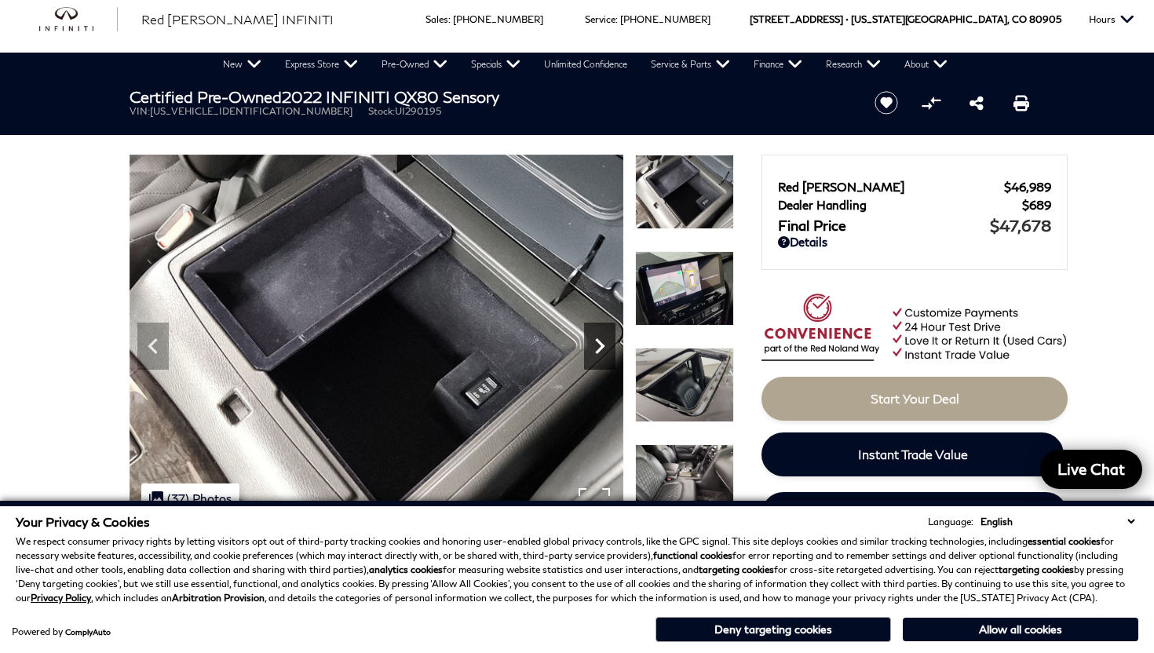
click at [598, 343] on icon "Next" at bounding box center [599, 346] width 9 height 16
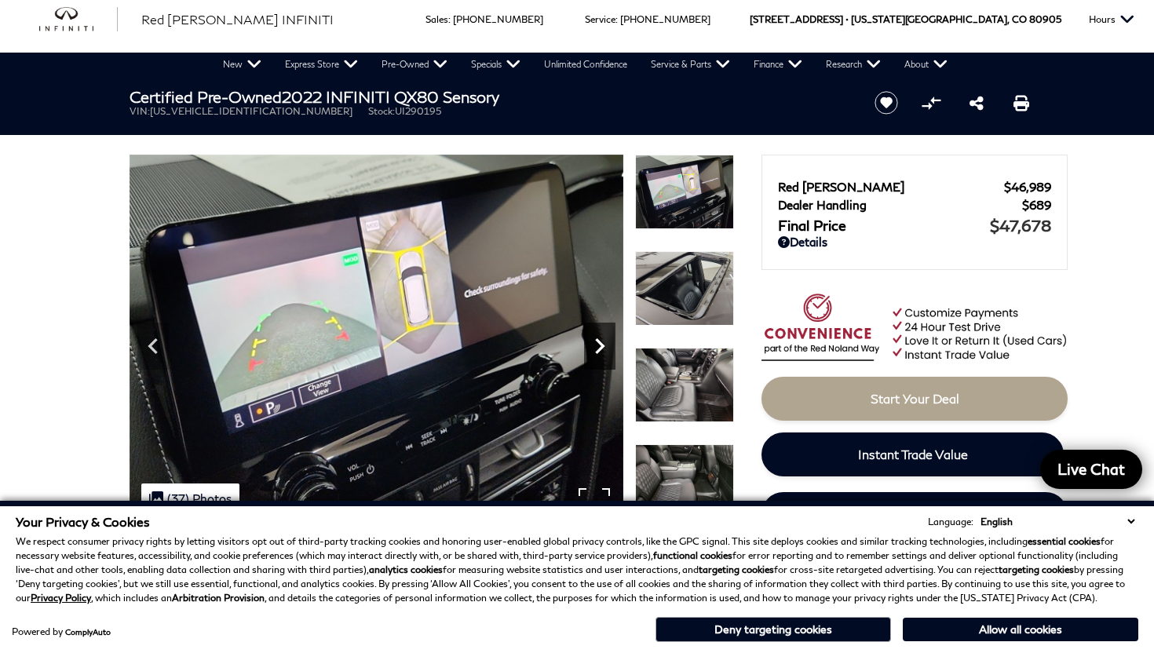
click at [598, 343] on icon "Next" at bounding box center [599, 346] width 9 height 16
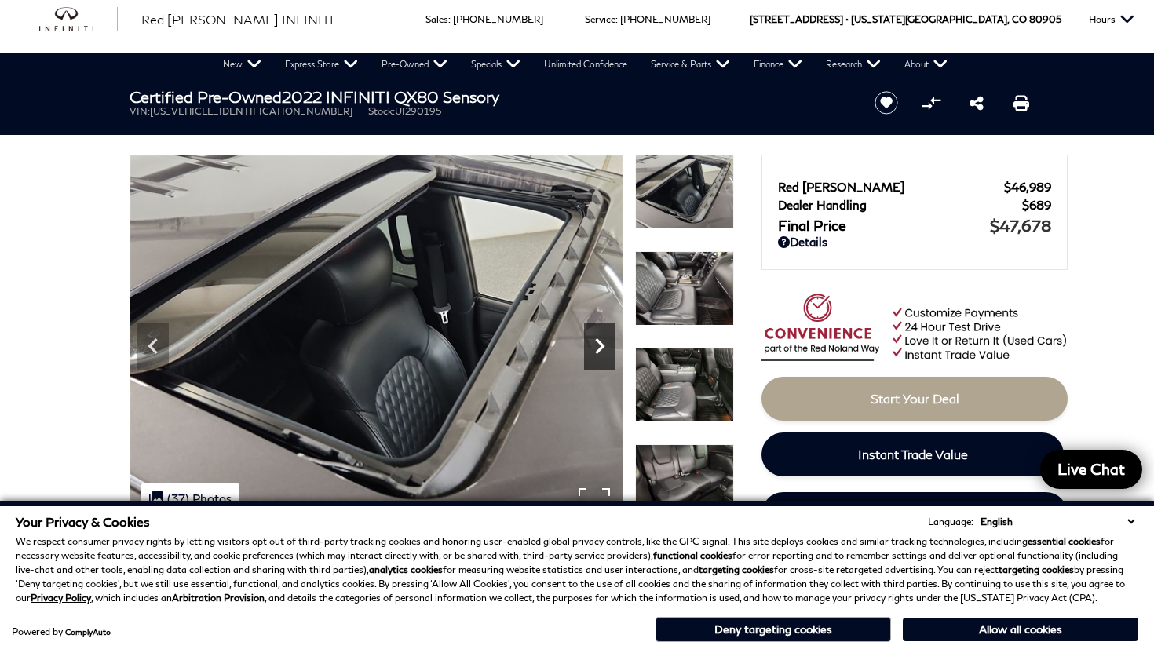
click at [598, 343] on icon "Next" at bounding box center [599, 346] width 9 height 16
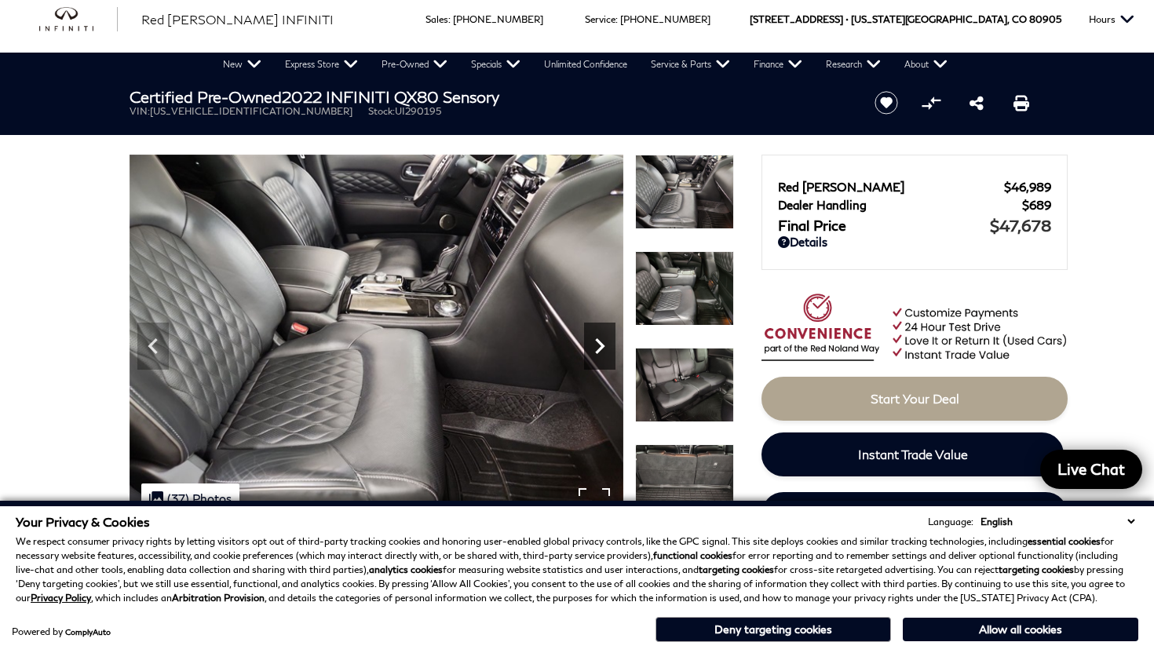
click at [598, 343] on icon "Next" at bounding box center [599, 346] width 9 height 16
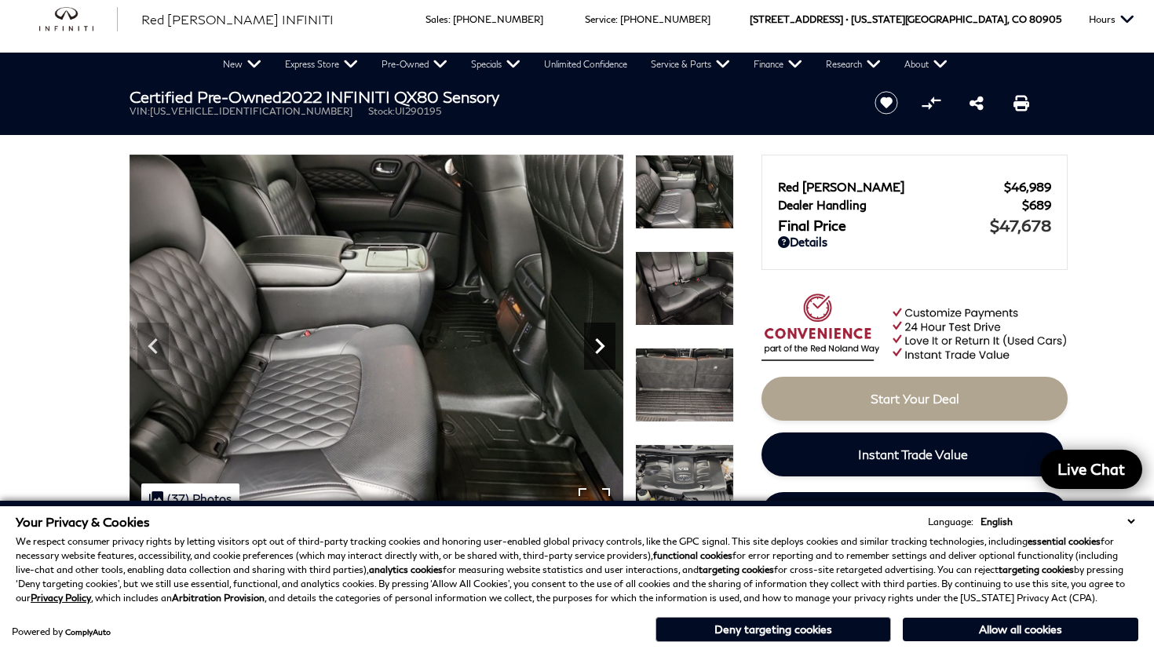
click at [598, 343] on icon "Next" at bounding box center [599, 346] width 9 height 16
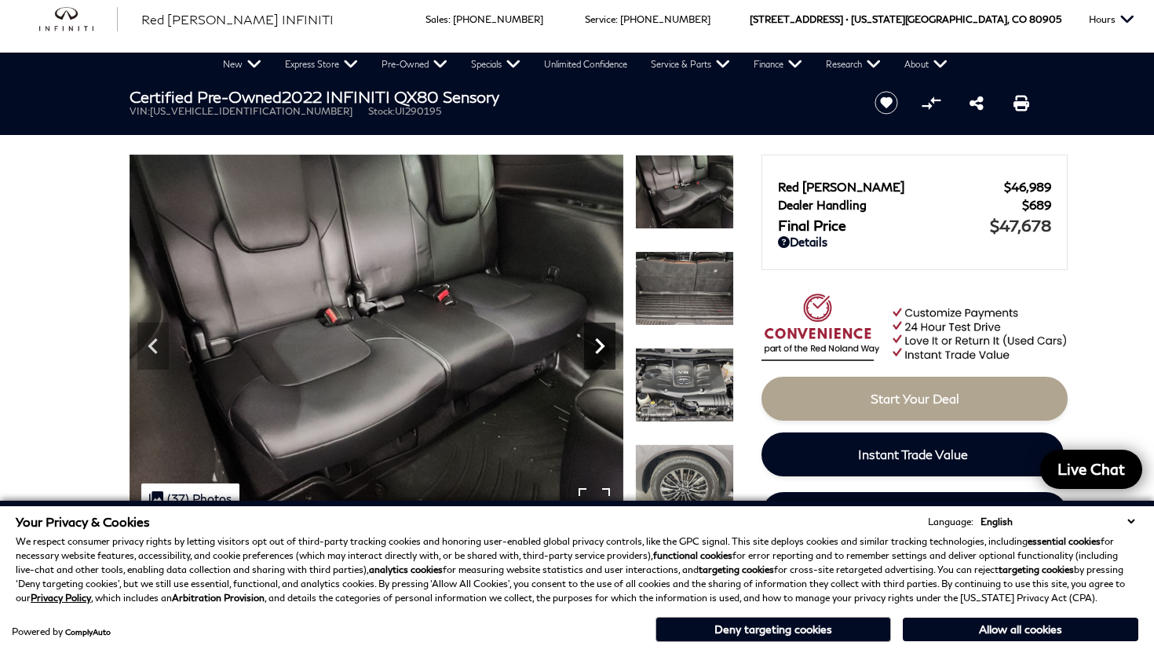
click at [598, 343] on icon "Next" at bounding box center [599, 346] width 9 height 16
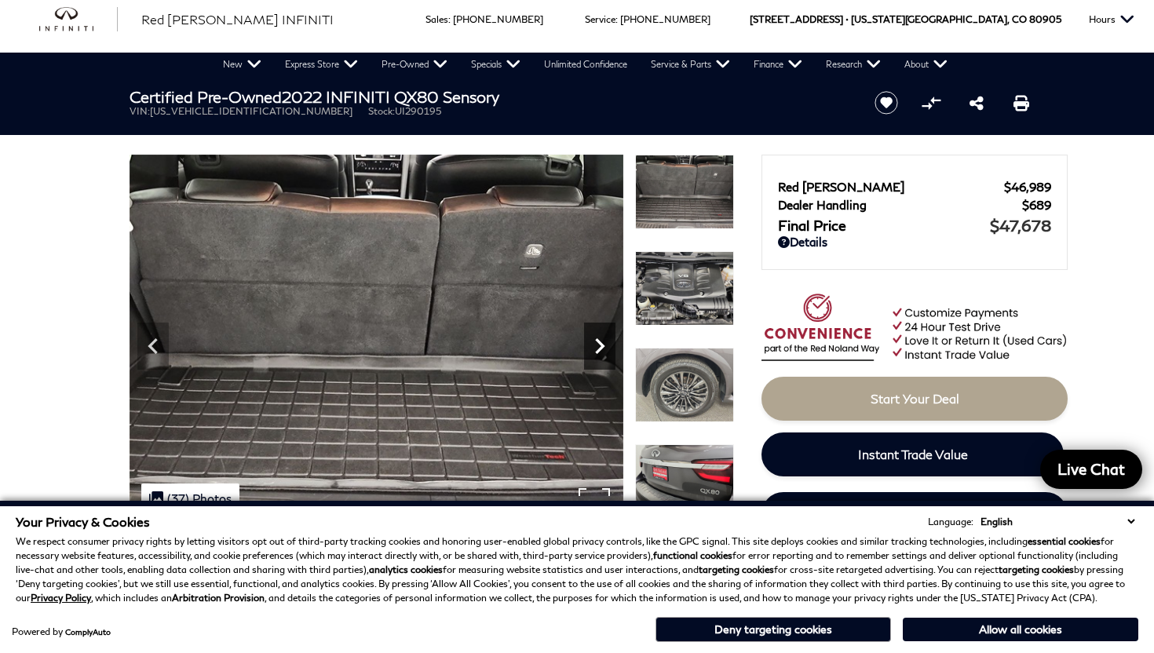
click at [598, 343] on icon "Next" at bounding box center [599, 346] width 9 height 16
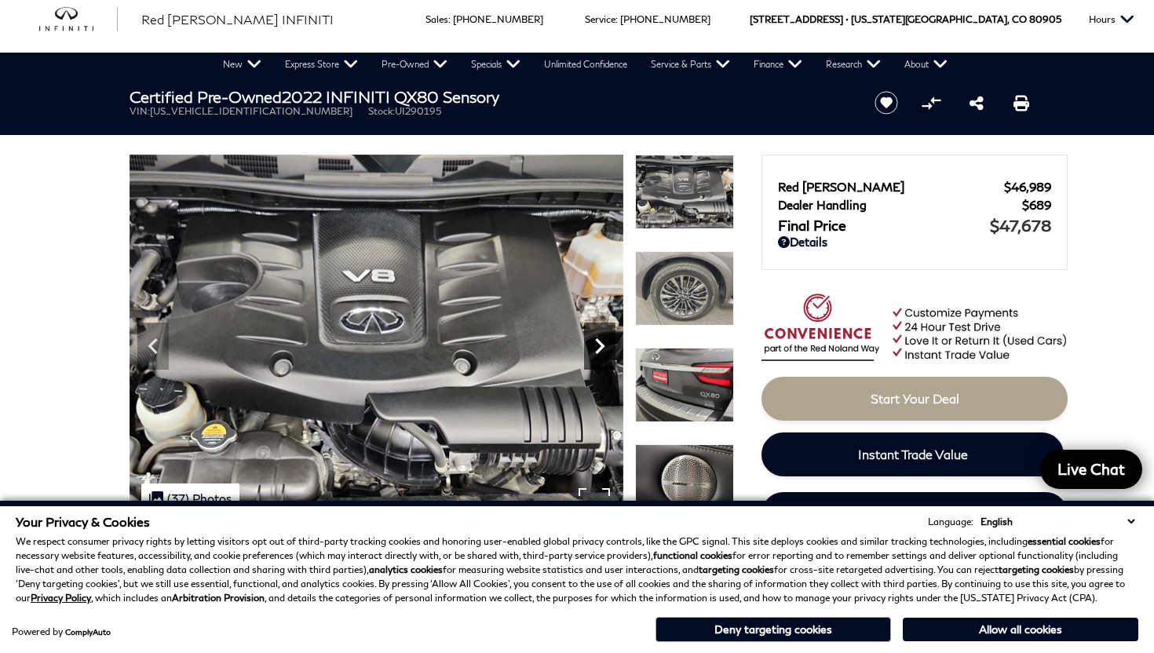
click at [598, 343] on icon "Next" at bounding box center [599, 346] width 9 height 16
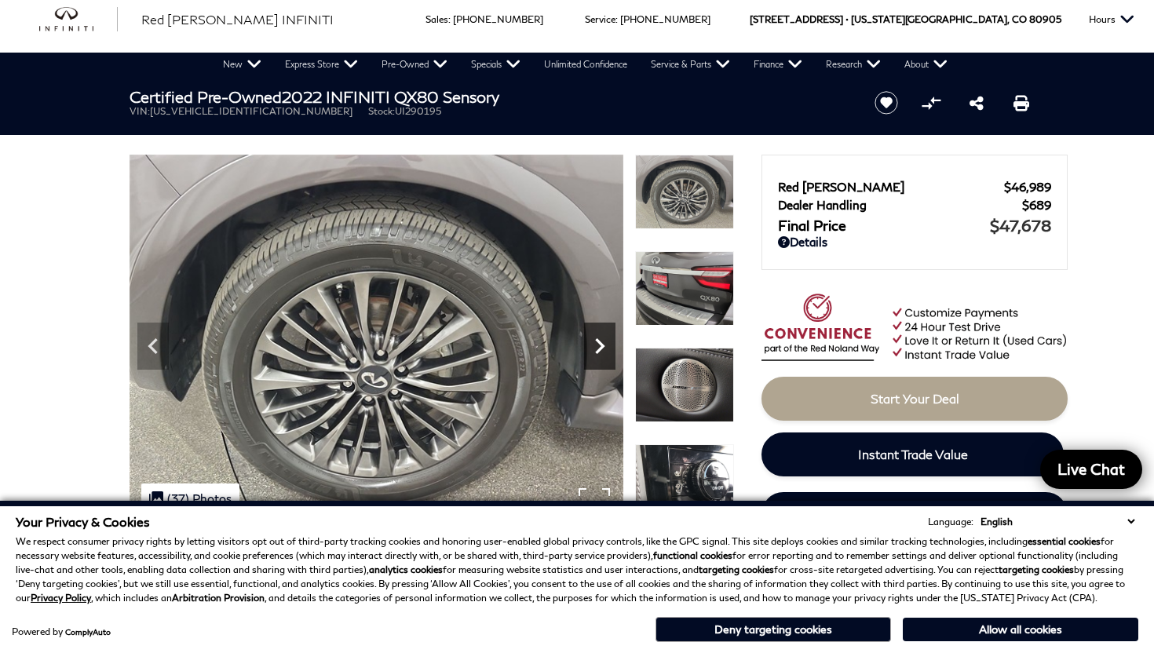
click at [598, 343] on icon "Next" at bounding box center [599, 346] width 9 height 16
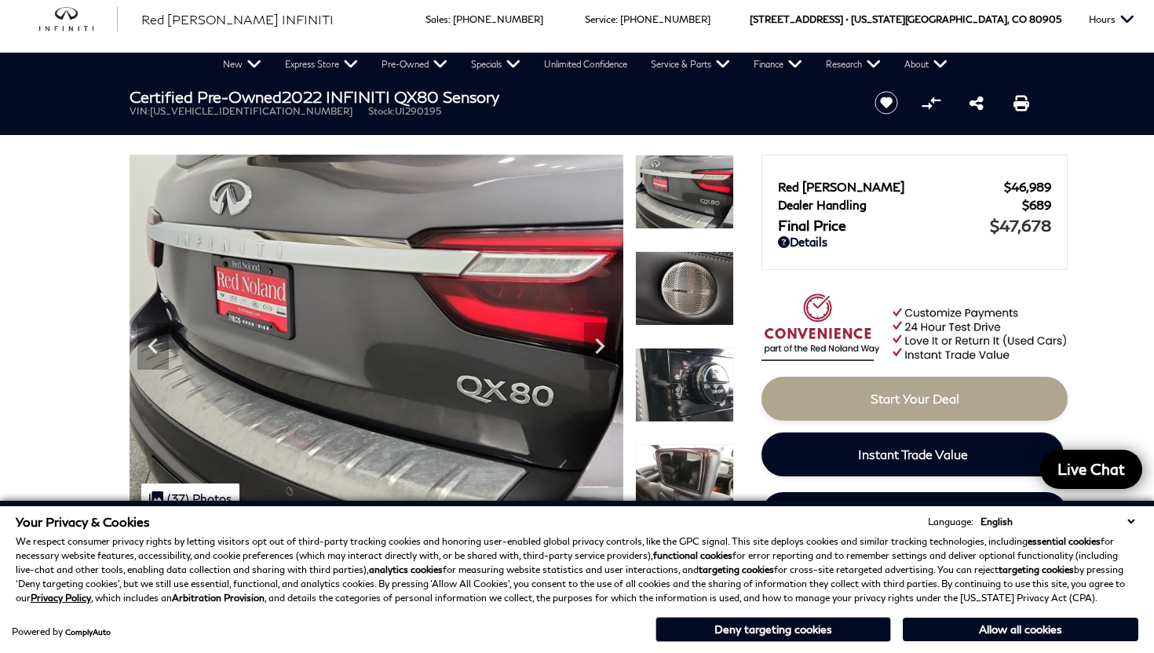
click at [1134, 521] on select "English Spanish / Español English / United Kingdom Korean / 한국어 Vietnamese / Ti…" at bounding box center [1058, 521] width 162 height 15
click at [802, 634] on button "Deny targeting cookies" at bounding box center [774, 629] width 236 height 25
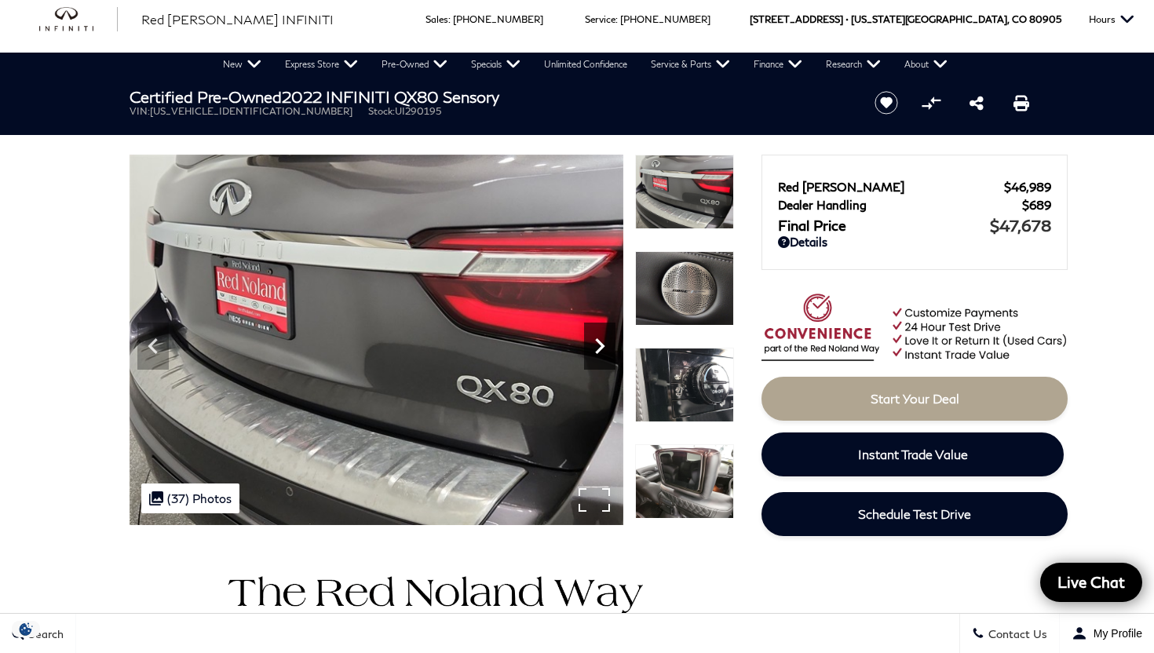
click at [598, 342] on icon "Next" at bounding box center [599, 346] width 31 height 31
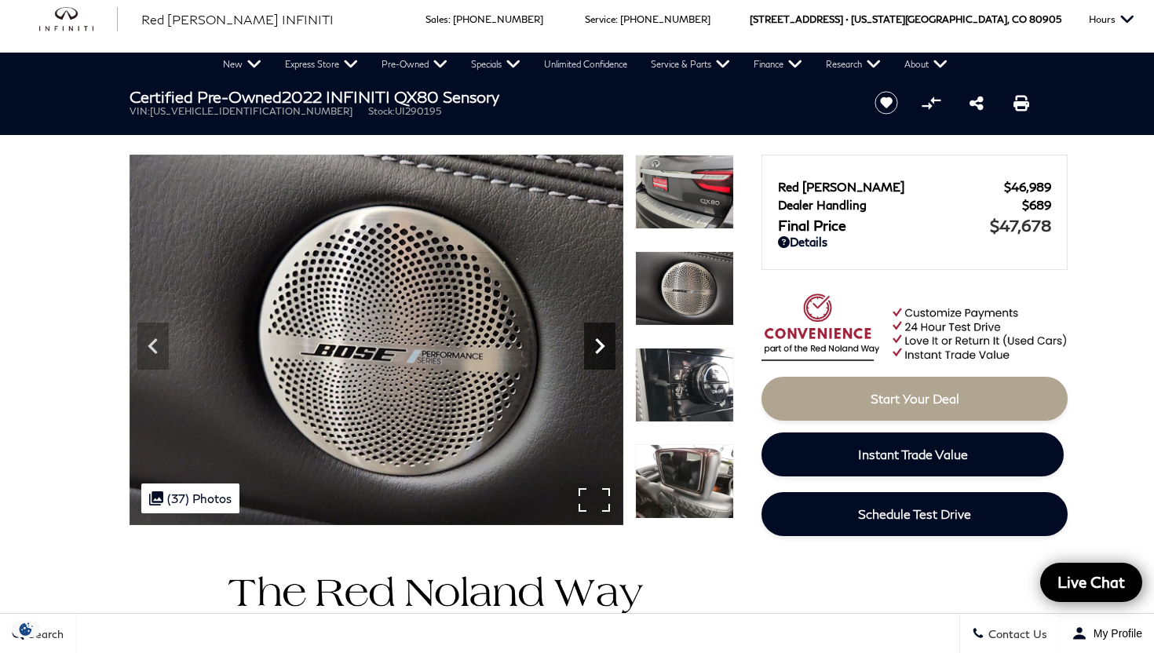
click at [598, 342] on icon "Next" at bounding box center [599, 346] width 31 height 31
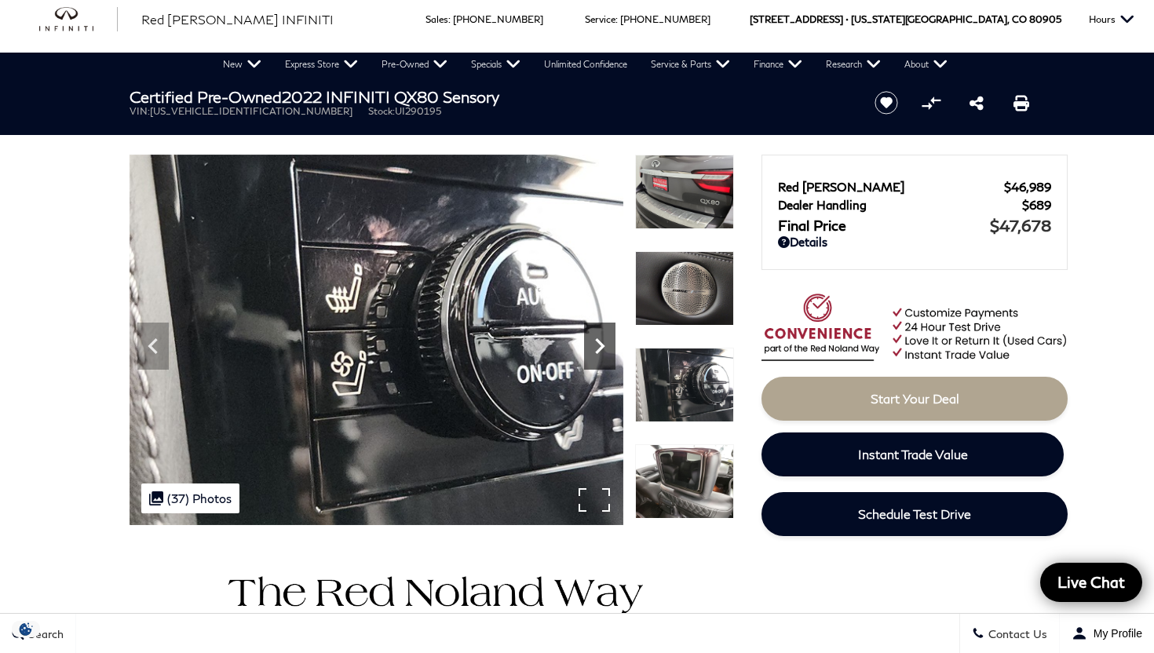
click at [598, 342] on icon "Next" at bounding box center [599, 346] width 31 height 31
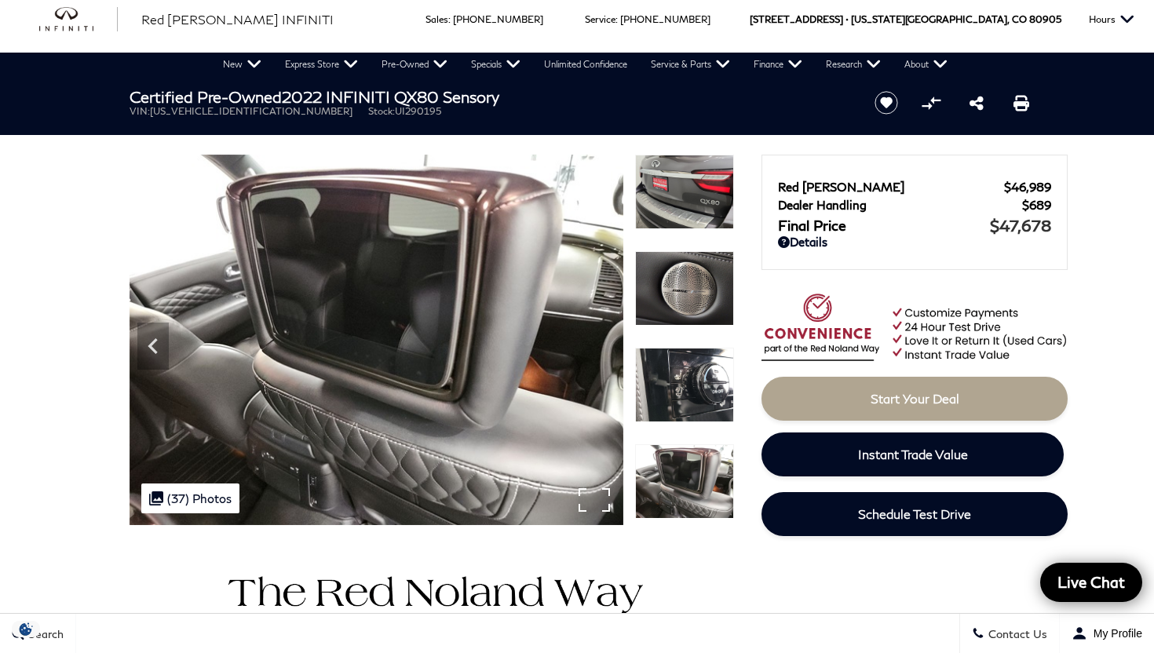
click at [598, 344] on img at bounding box center [377, 340] width 494 height 371
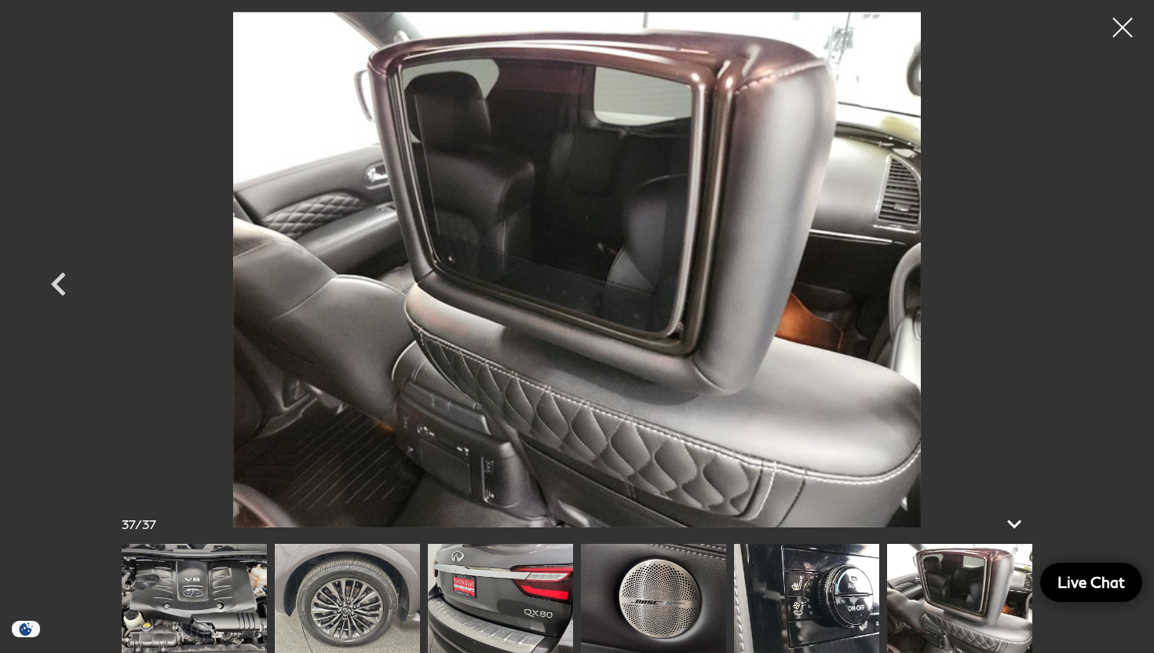
click at [956, 599] on img at bounding box center [959, 598] width 145 height 109
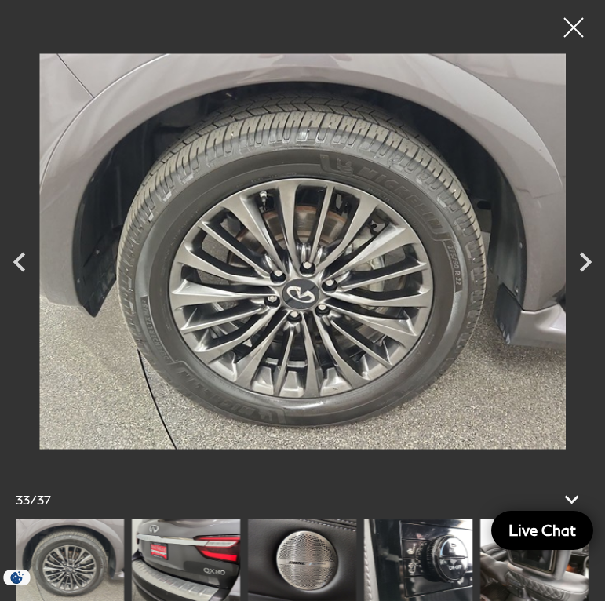
scroll to position [214, 0]
click at [307, 561] on img at bounding box center [302, 561] width 108 height 82
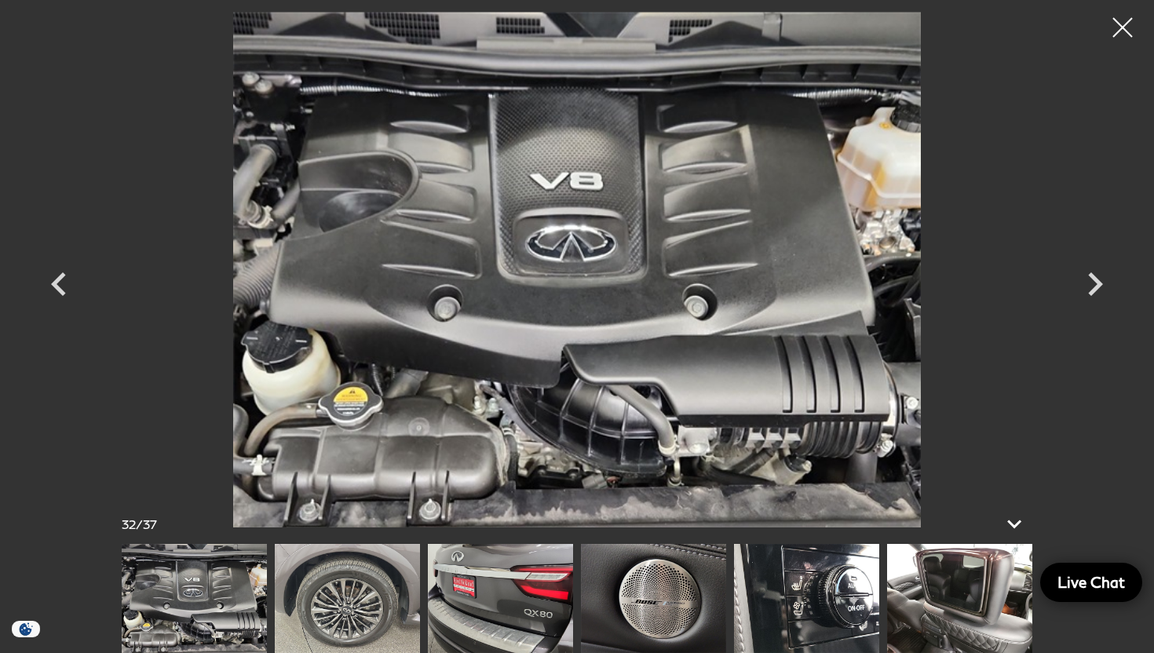
scroll to position [0, 0]
click at [1126, 27] on div at bounding box center [1123, 28] width 42 height 42
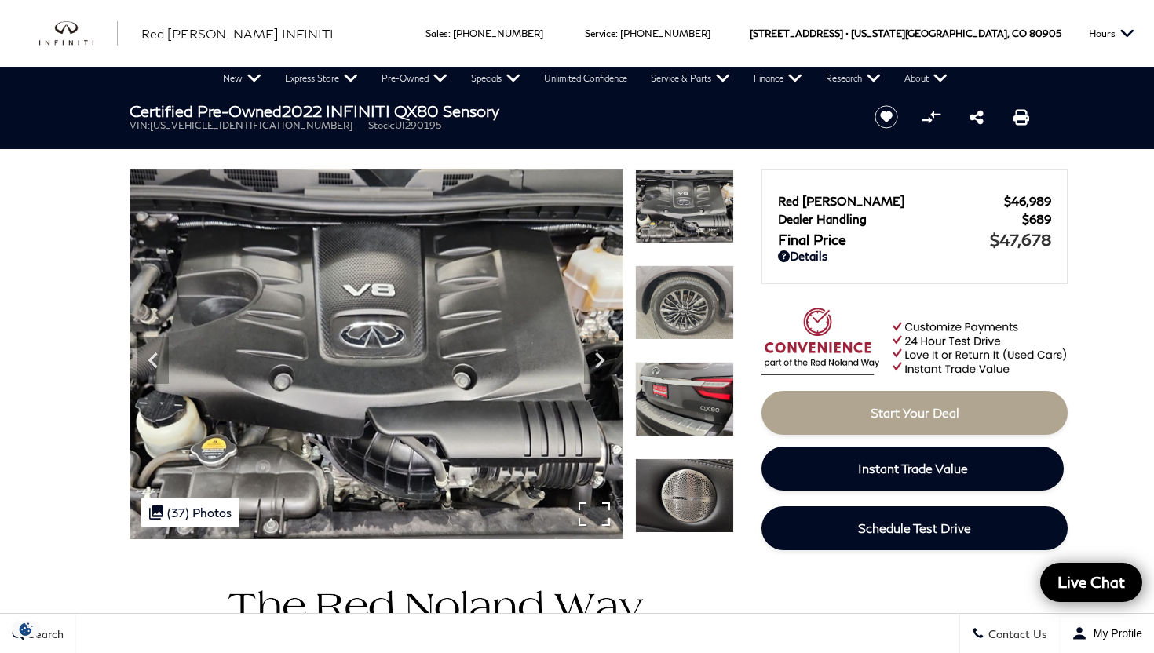
click at [258, 431] on img at bounding box center [377, 354] width 494 height 371
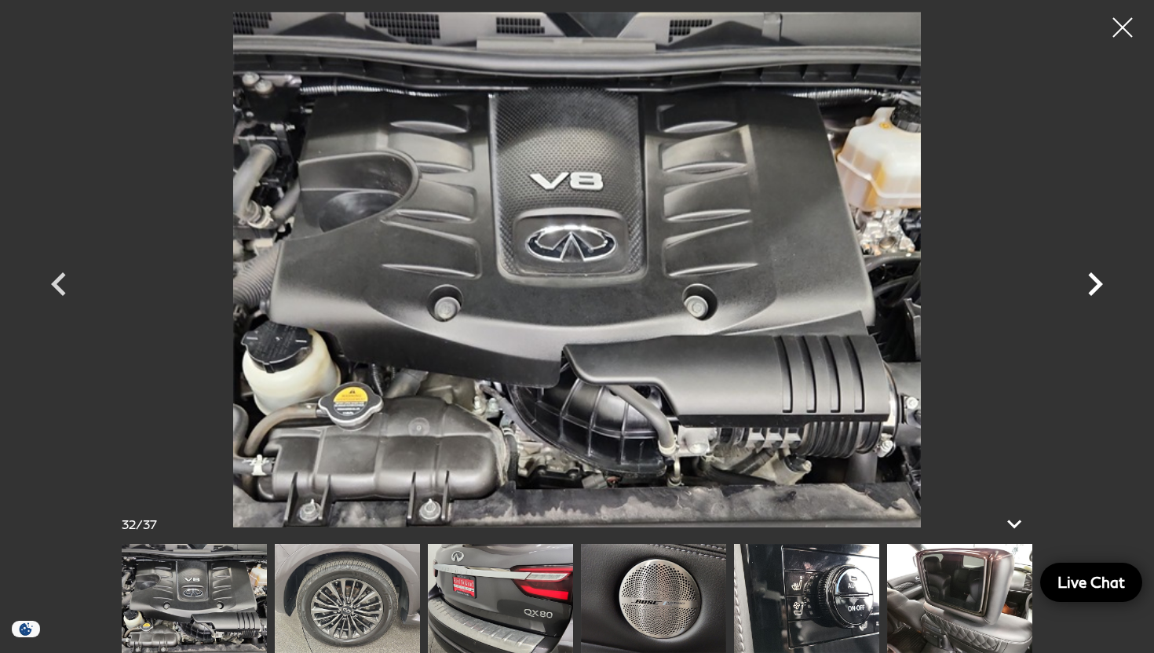
click at [1098, 286] on icon "Next" at bounding box center [1095, 284] width 15 height 24
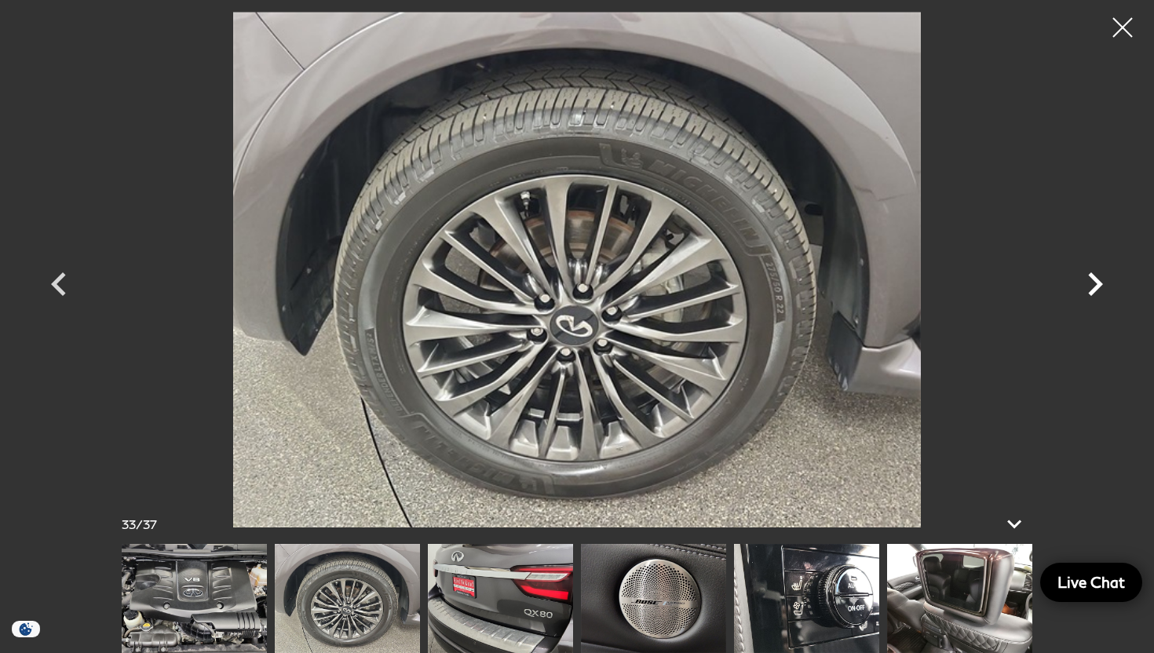
click at [1098, 286] on icon "Next" at bounding box center [1095, 284] width 15 height 24
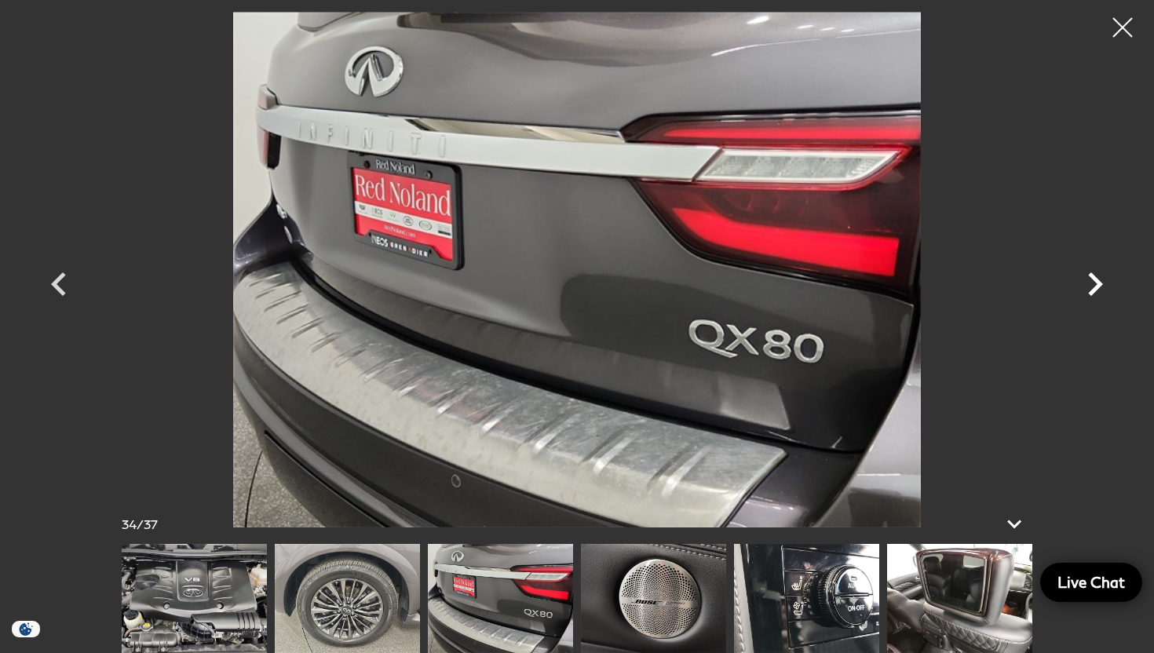
click at [1098, 286] on icon "Next" at bounding box center [1095, 284] width 15 height 24
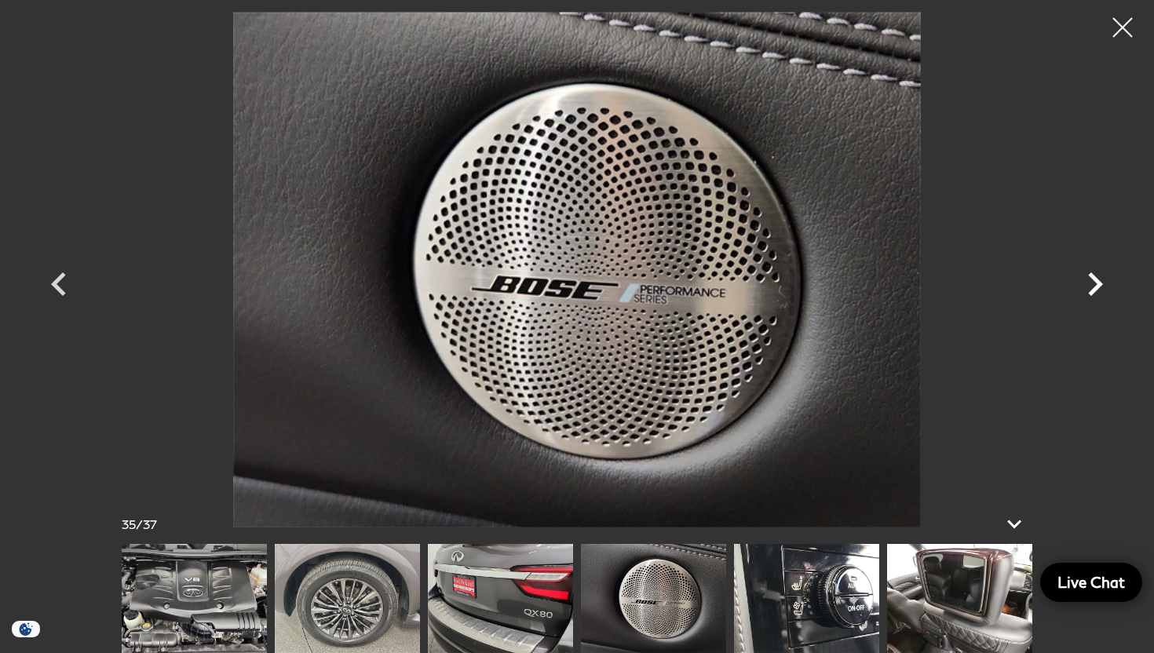
click at [1098, 287] on icon "Next" at bounding box center [1095, 284] width 15 height 24
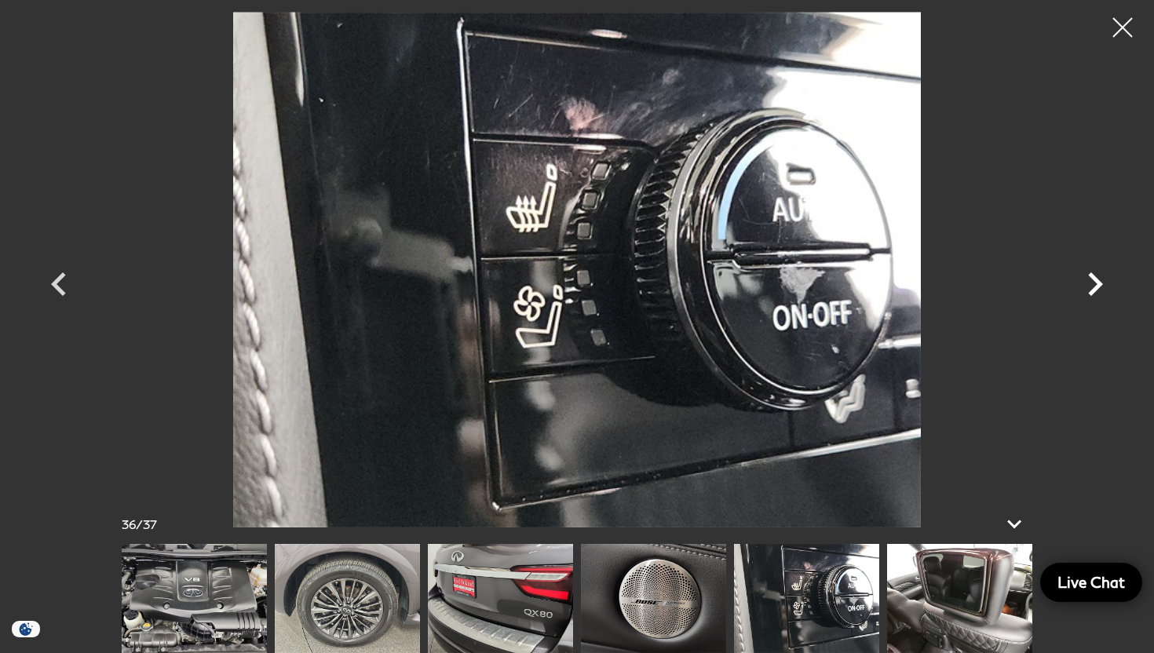
click at [1098, 287] on icon "Next" at bounding box center [1095, 284] width 15 height 24
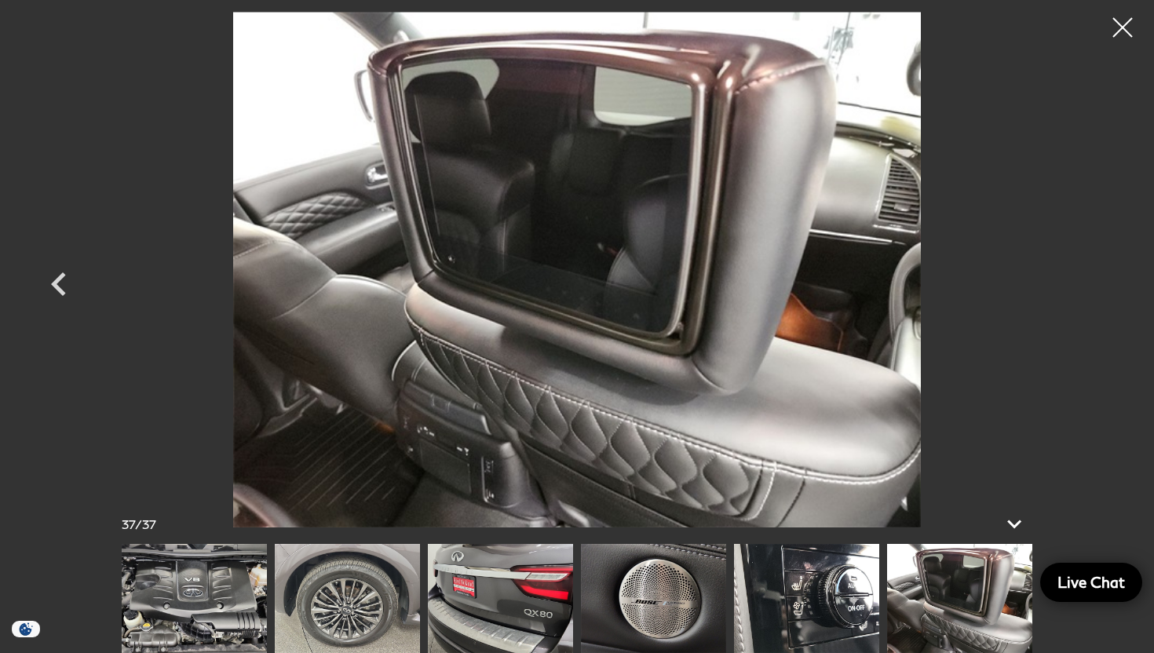
click at [1098, 287] on div at bounding box center [576, 270] width 1099 height 516
click at [1118, 35] on div at bounding box center [1123, 28] width 42 height 42
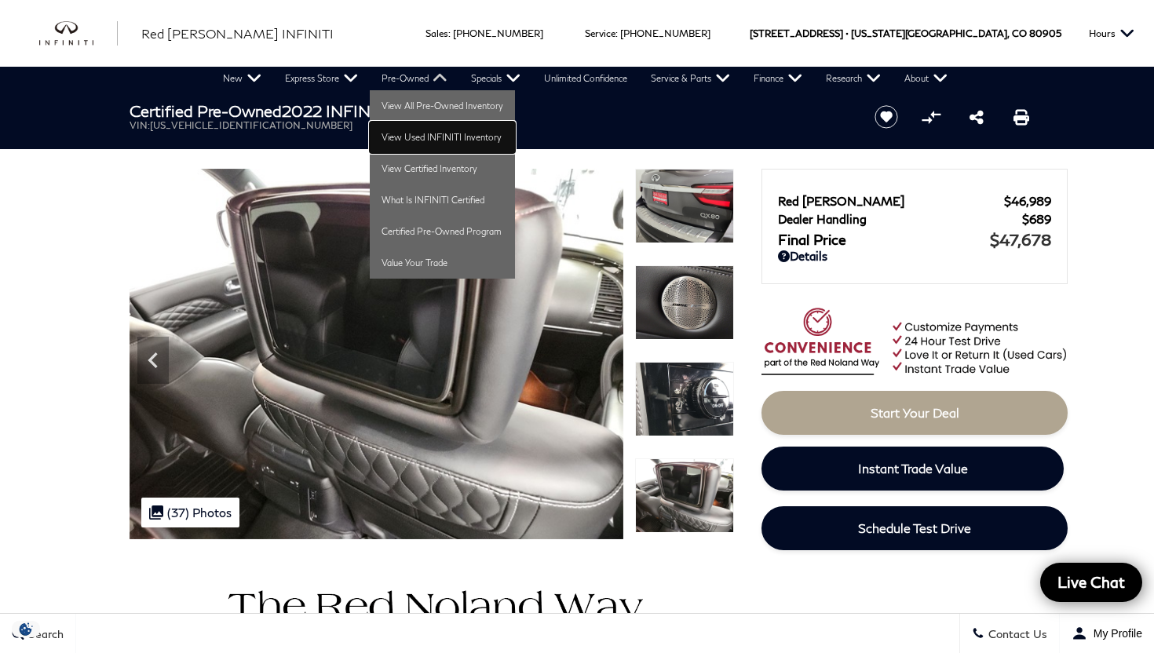
click at [413, 130] on link "View Used INFINITI Inventory" at bounding box center [442, 137] width 145 height 31
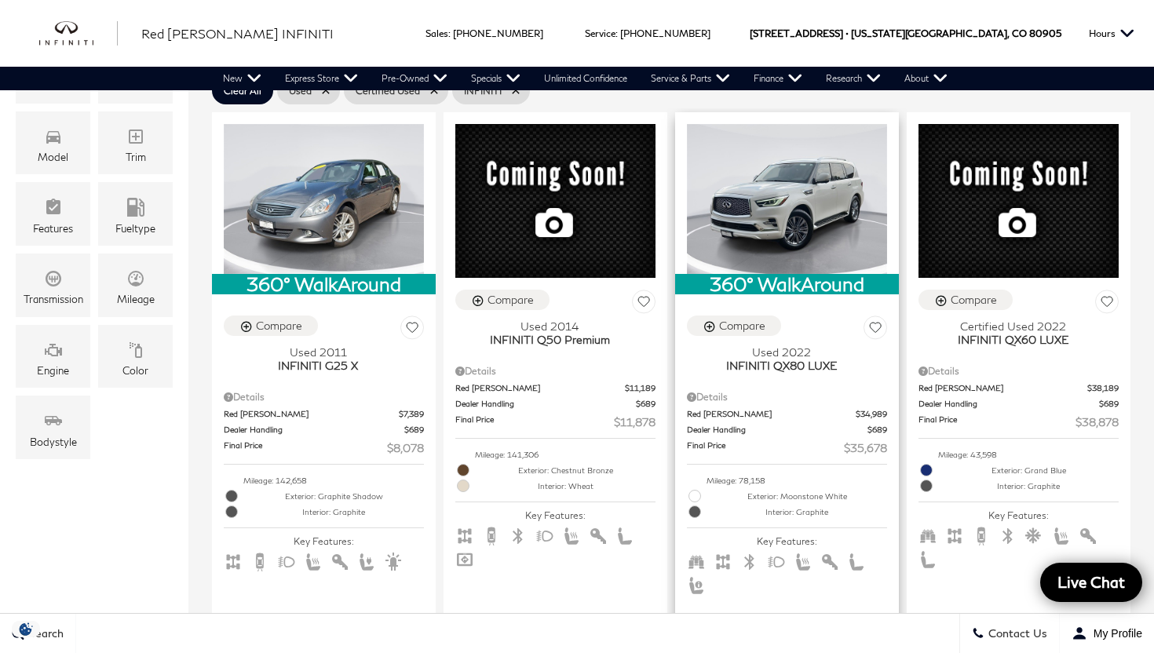
scroll to position [364, 0]
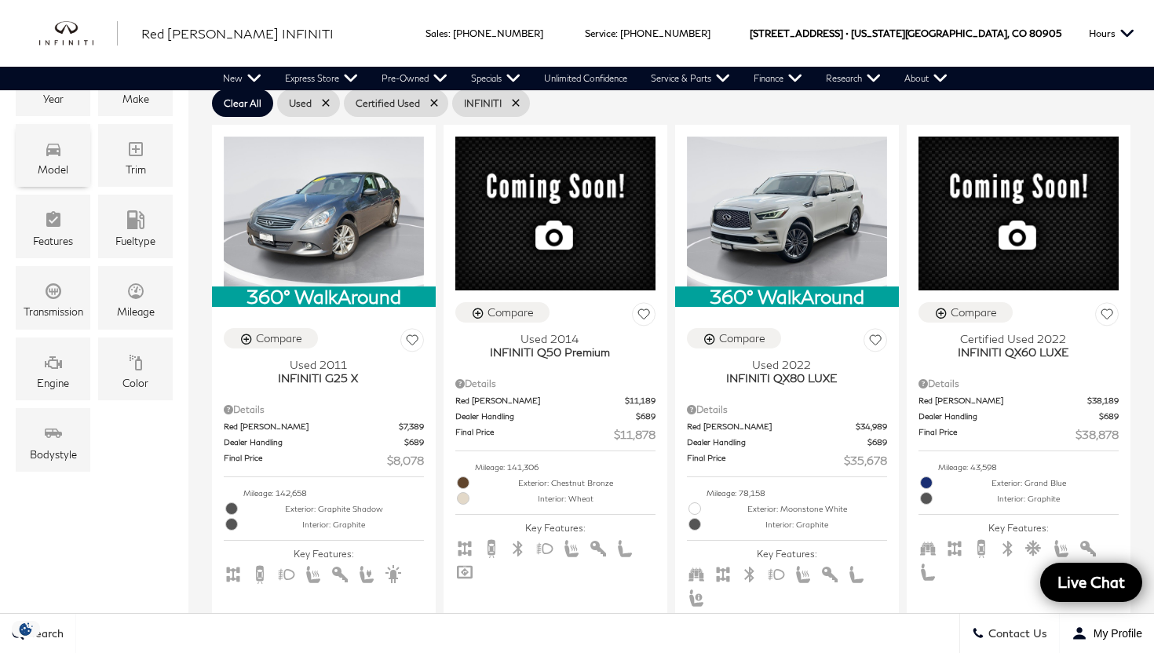
click at [60, 159] on span "Model" at bounding box center [53, 150] width 19 height 28
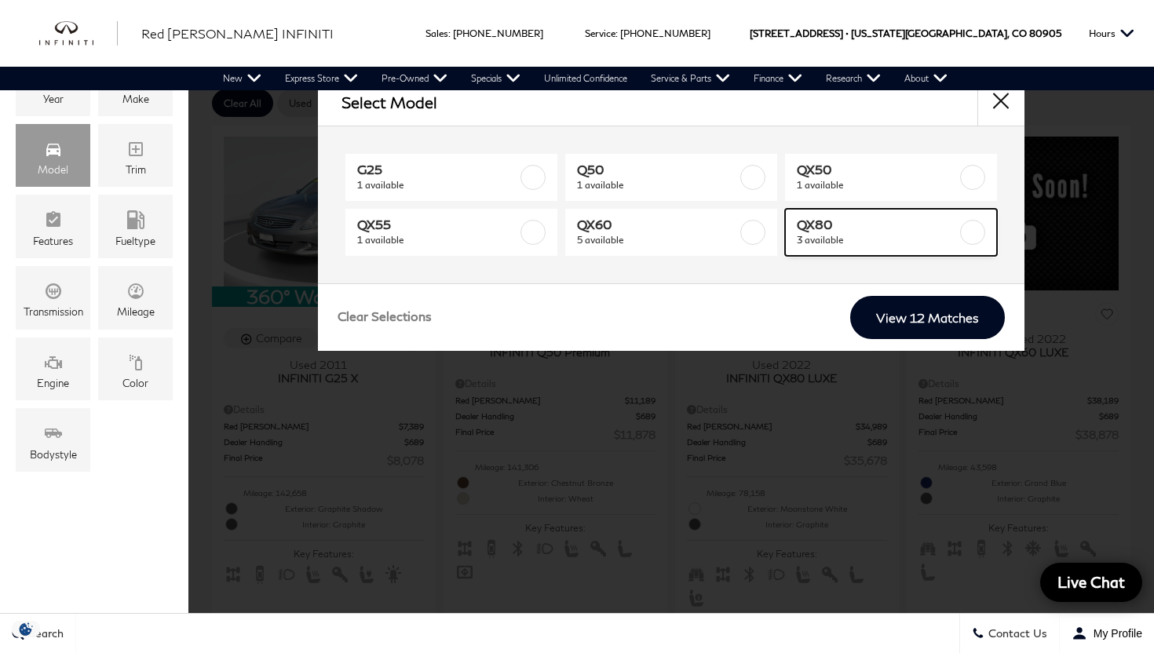
click at [971, 237] on label at bounding box center [972, 232] width 25 height 25
type input "$35,678"
checkbox input "true"
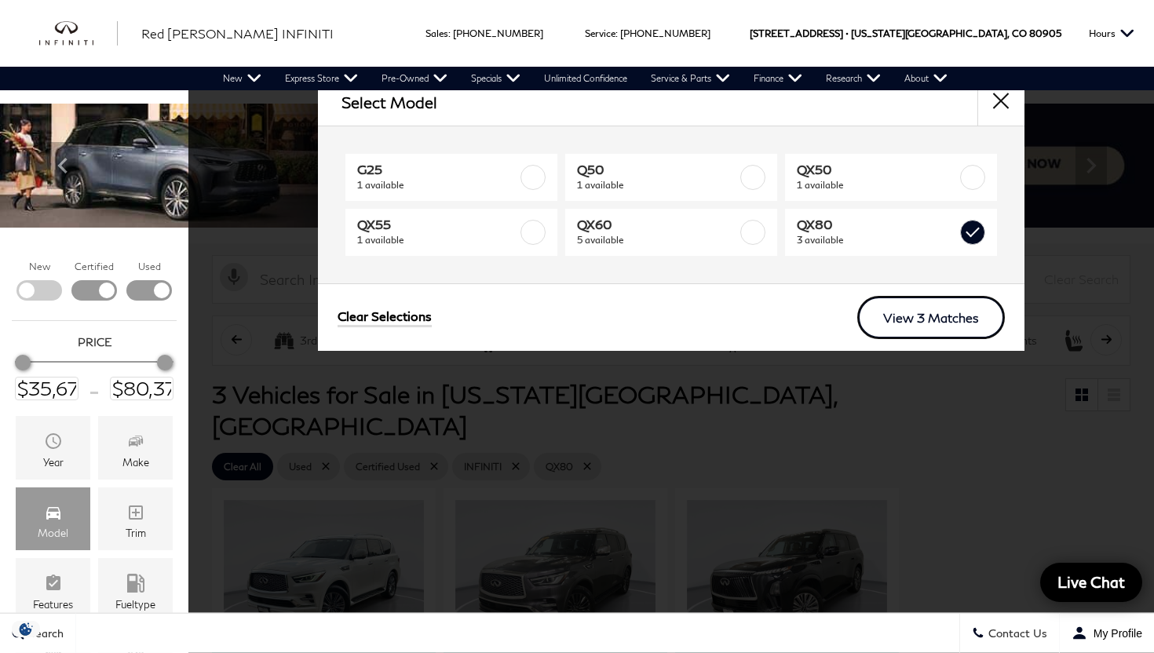
click at [928, 313] on link "View 3 Matches" at bounding box center [931, 317] width 148 height 43
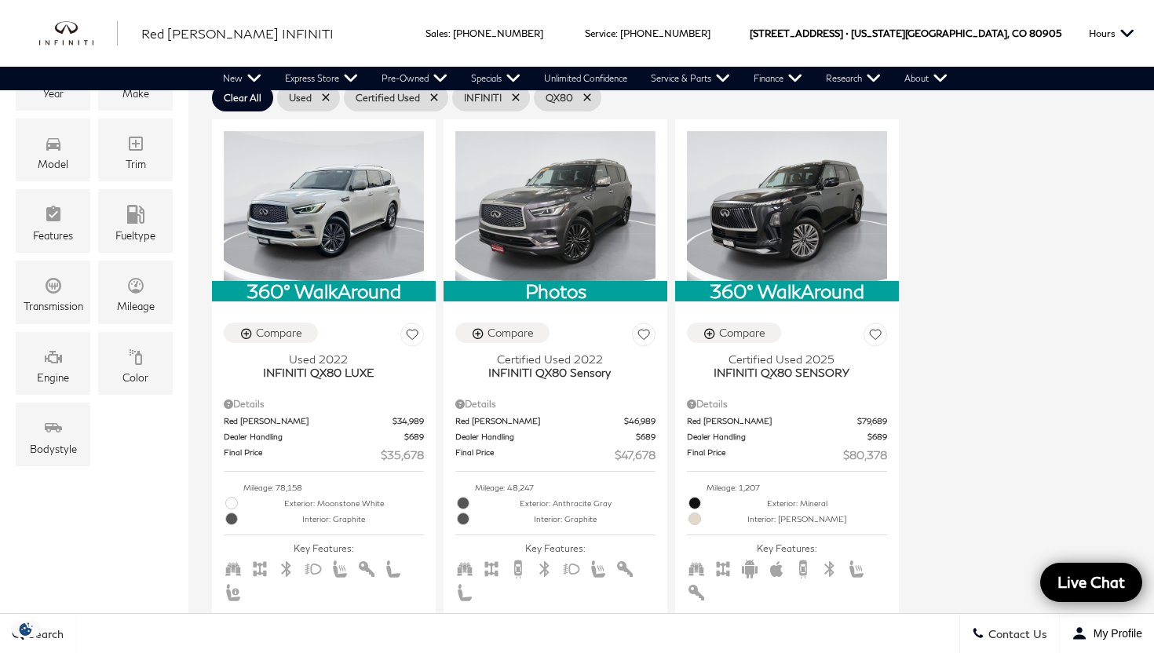
scroll to position [379, 0]
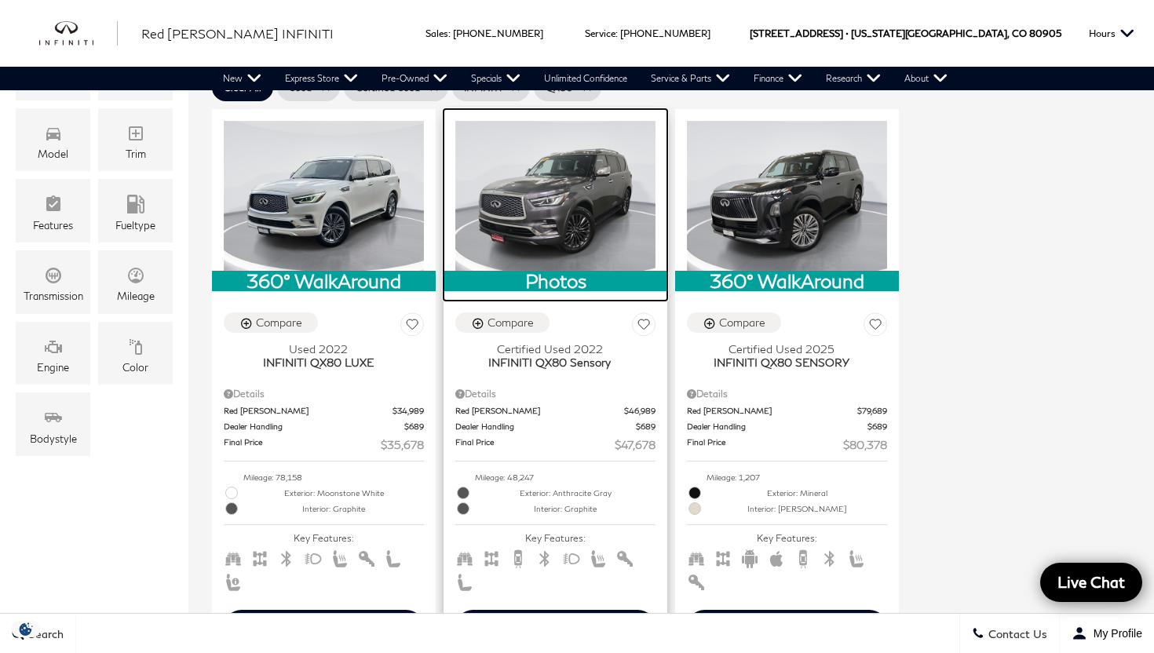
click at [561, 174] on img at bounding box center [555, 196] width 200 height 150
